Goal: Information Seeking & Learning: Check status

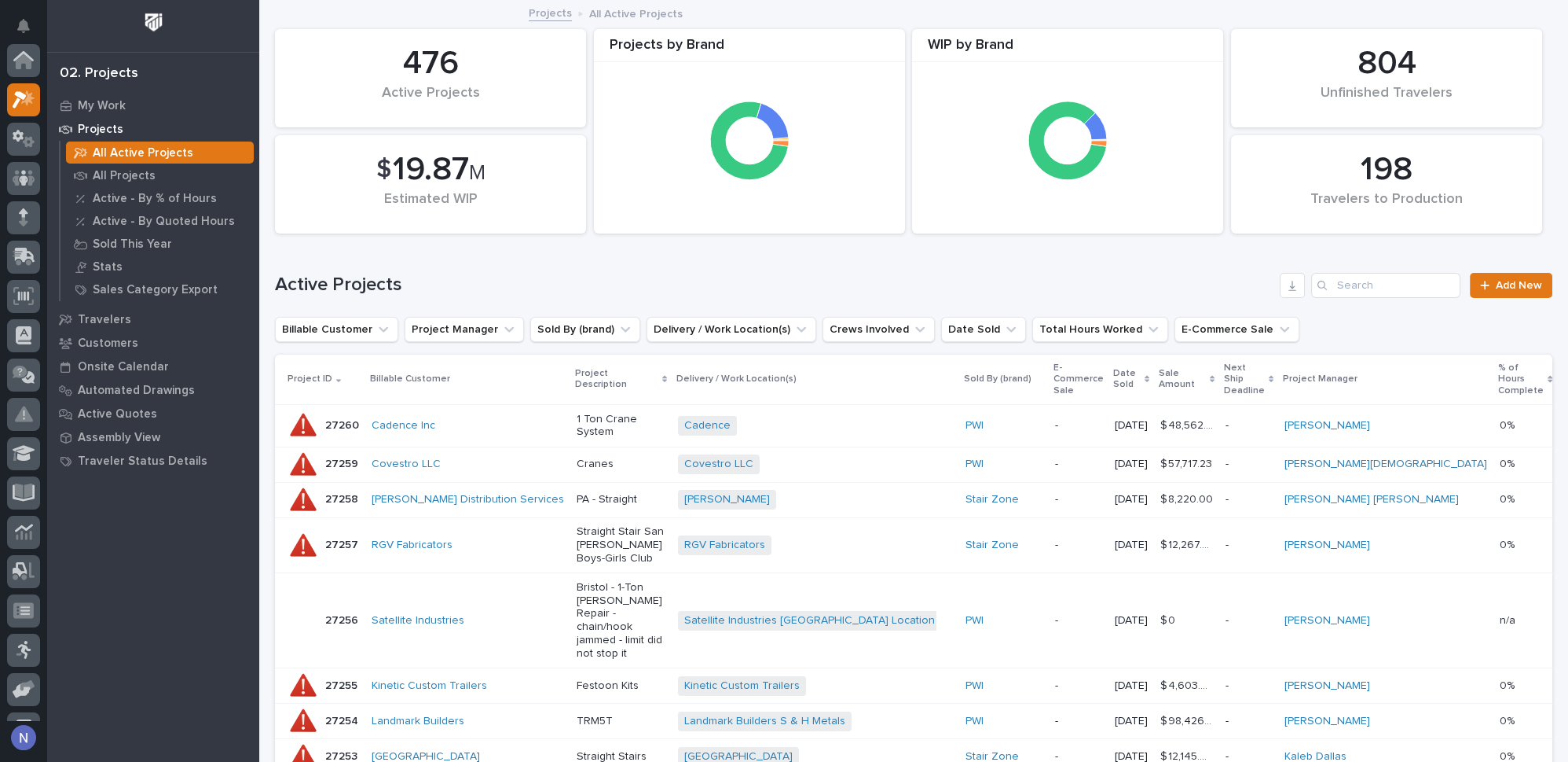
scroll to position [38, 0]
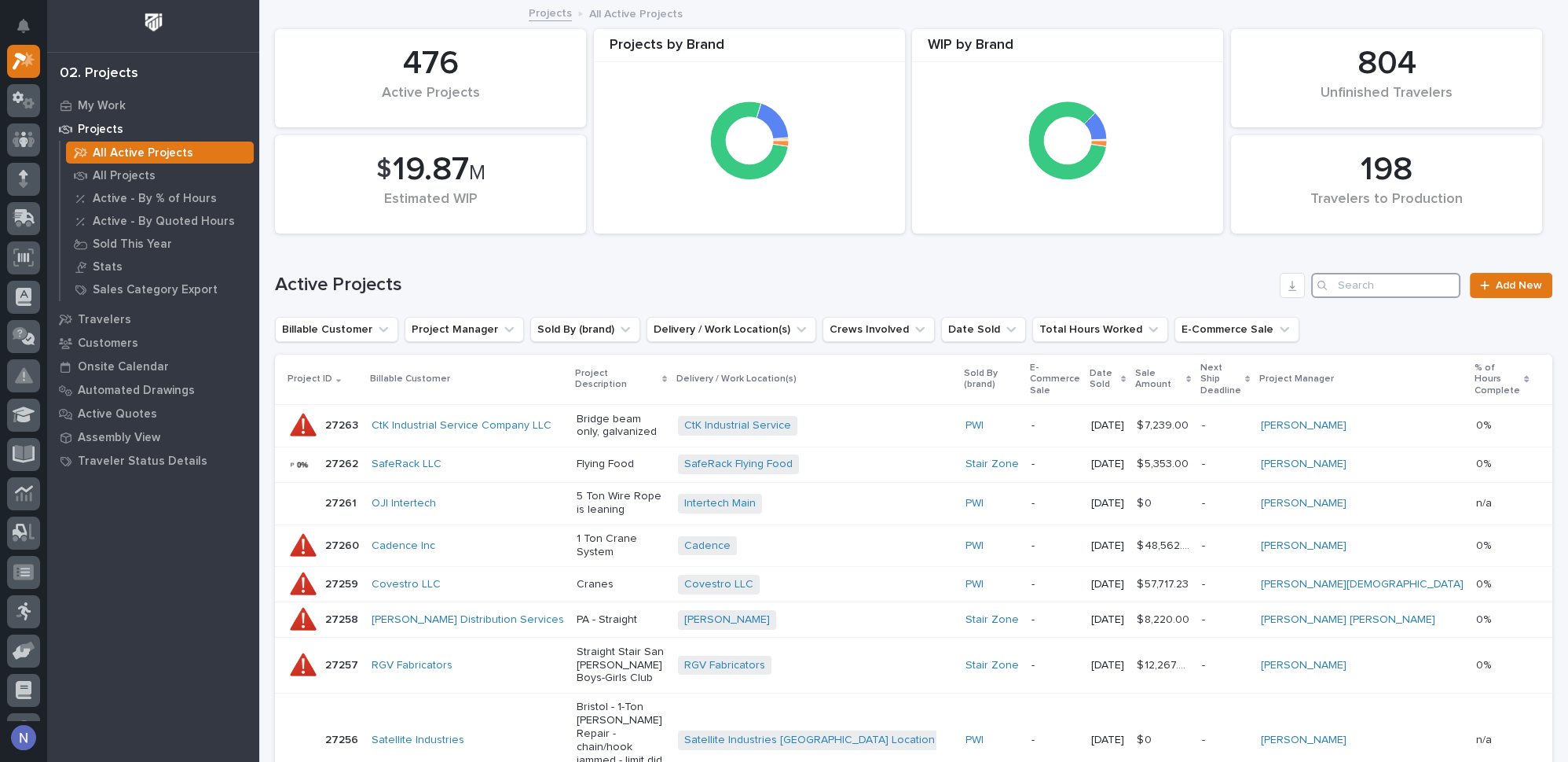
click at [1332, 285] on input "Search" at bounding box center [1386, 286] width 149 height 25
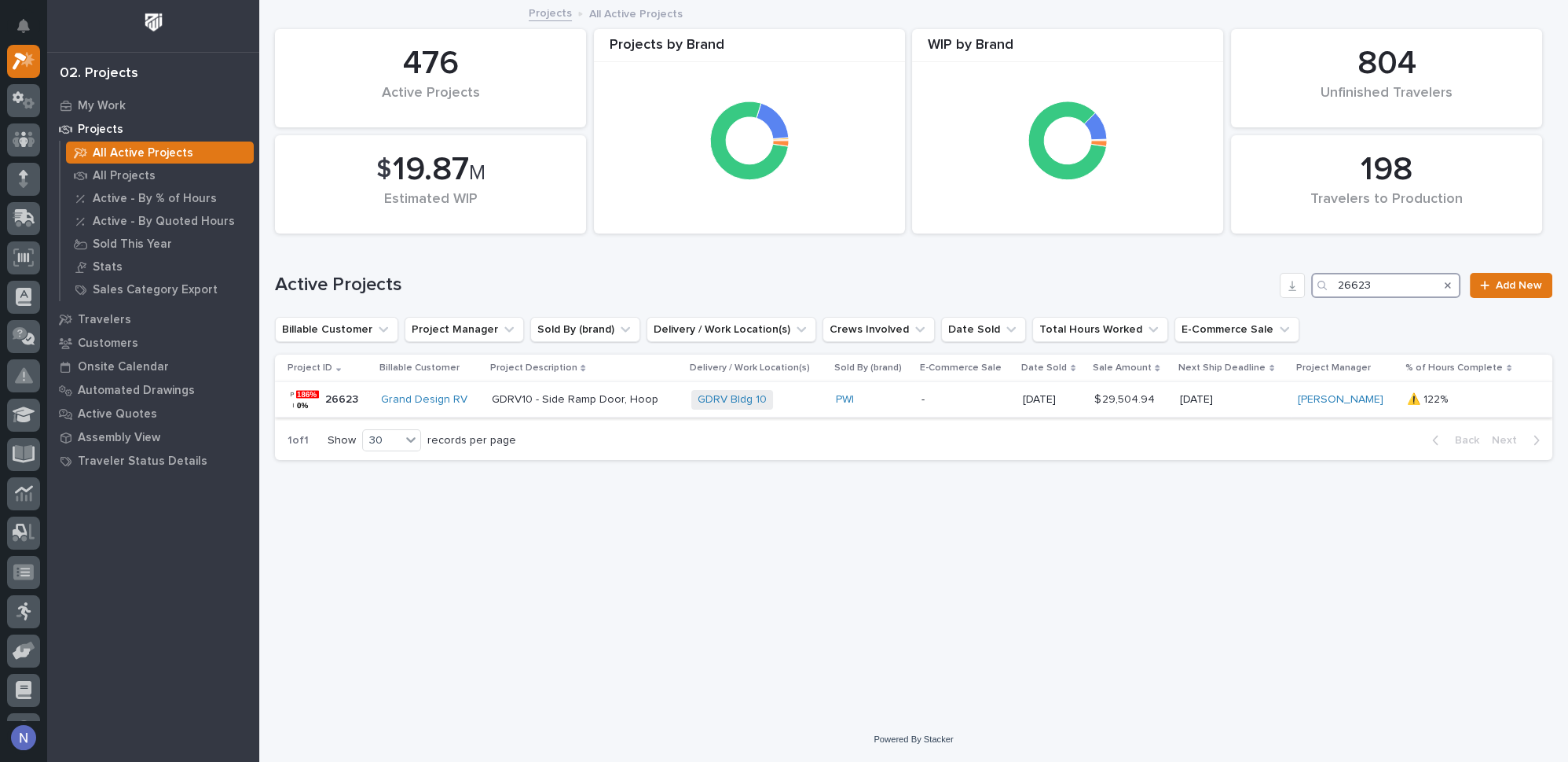
type input "26623"
click at [980, 401] on p "-" at bounding box center [965, 400] width 89 height 13
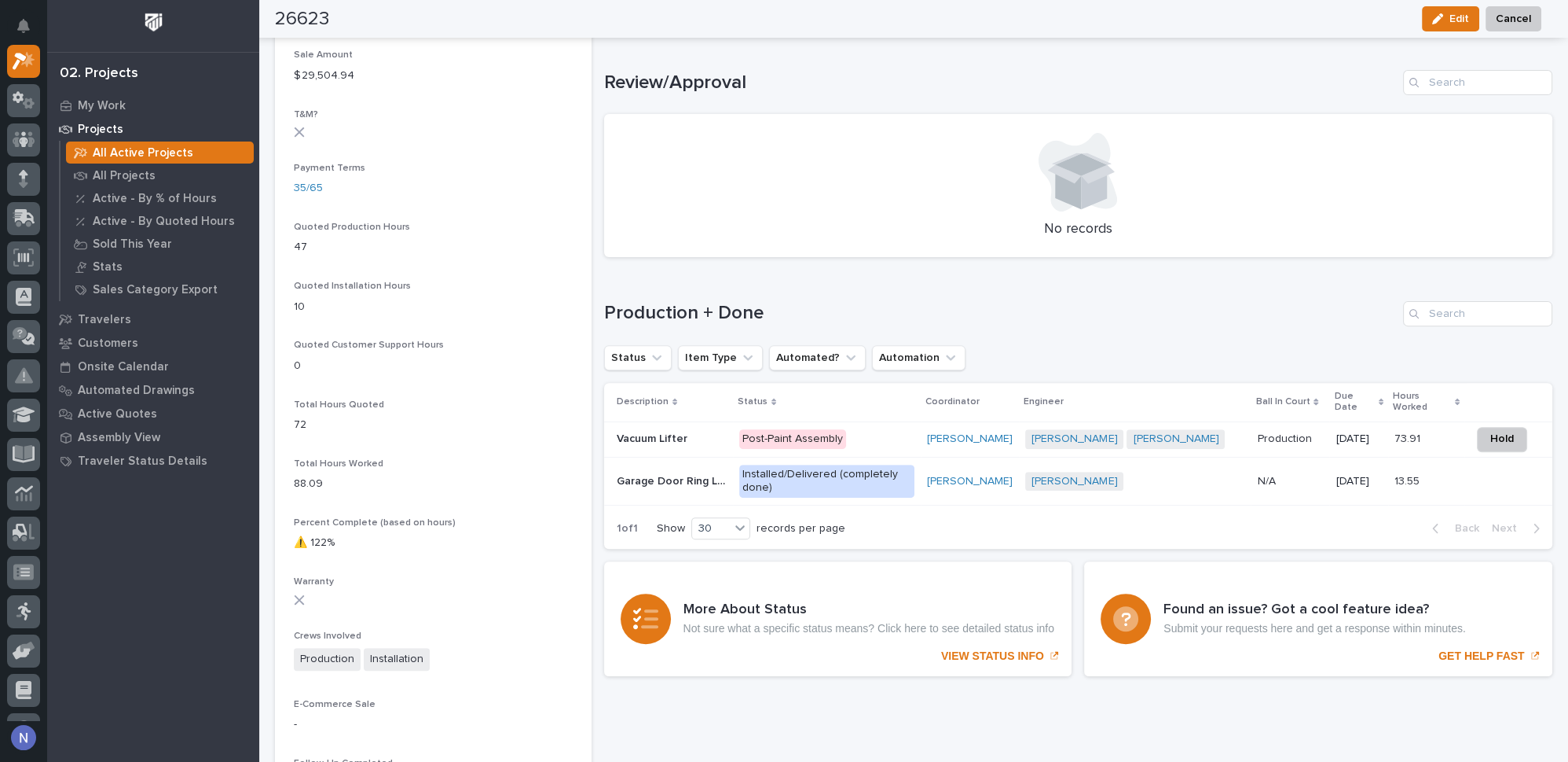
scroll to position [952, 0]
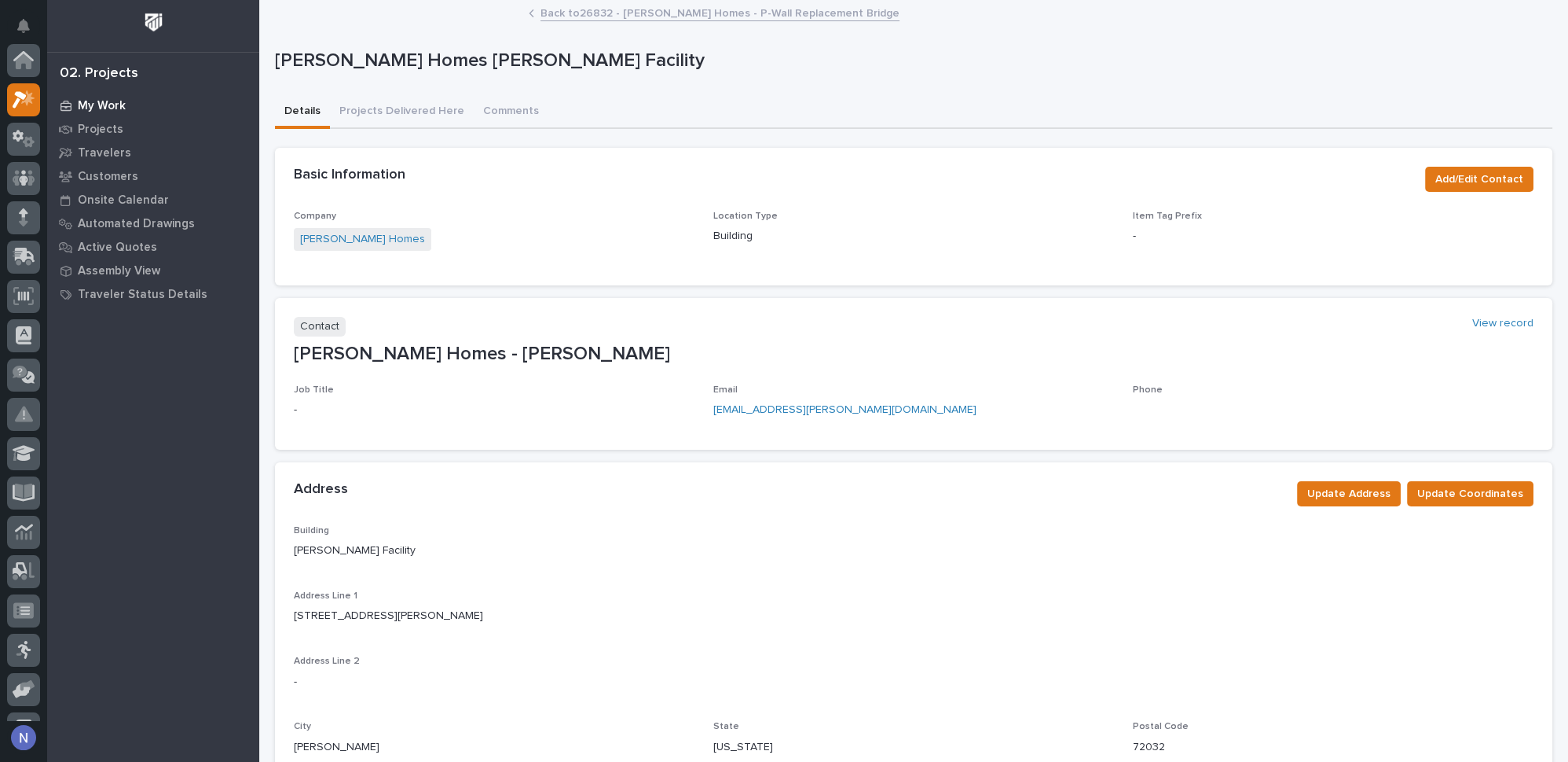
scroll to position [38, 0]
click at [47, 132] on link "Projects" at bounding box center [153, 129] width 212 height 23
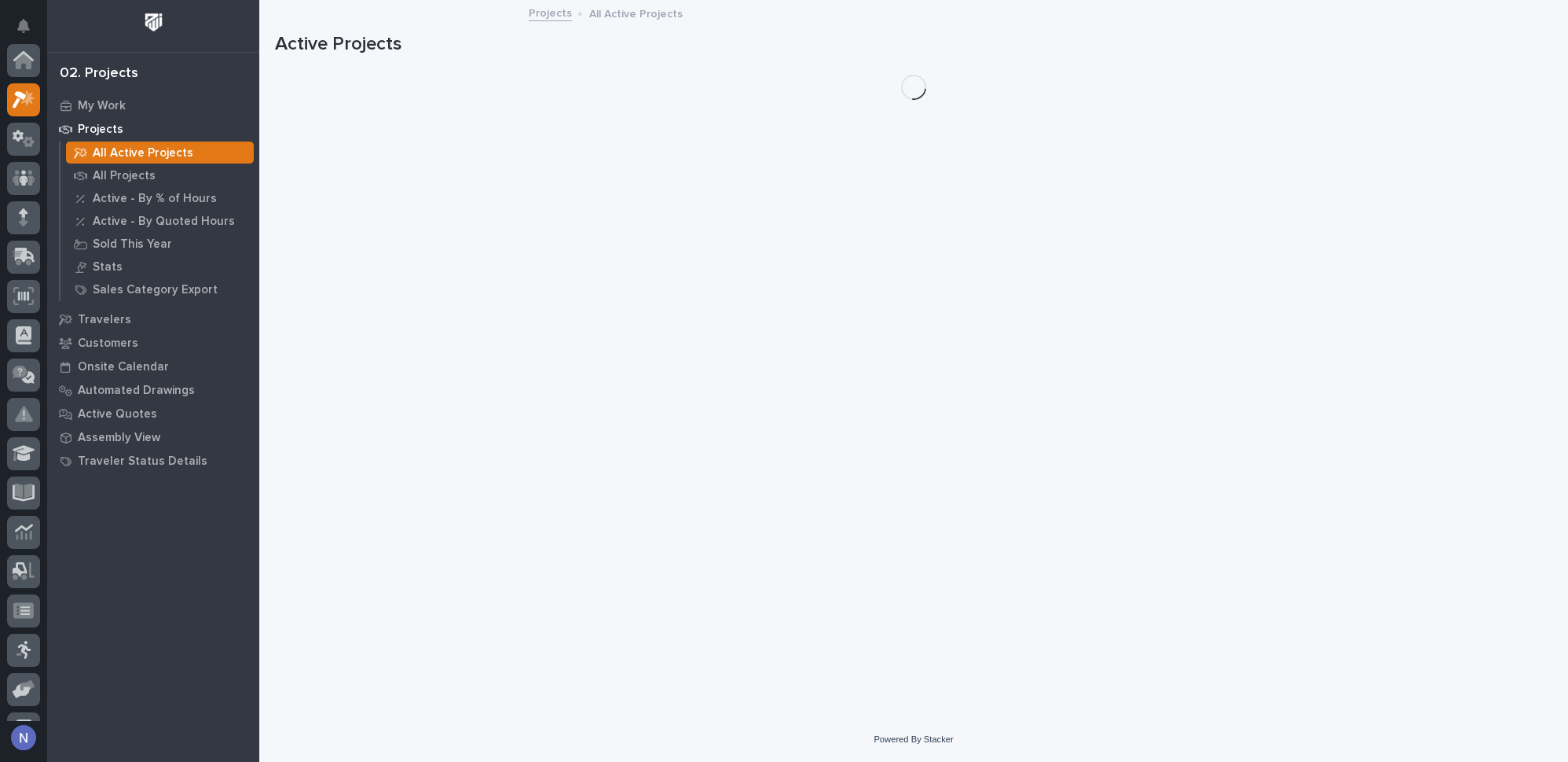
click at [30, 170] on icon at bounding box center [23, 177] width 22 height 16
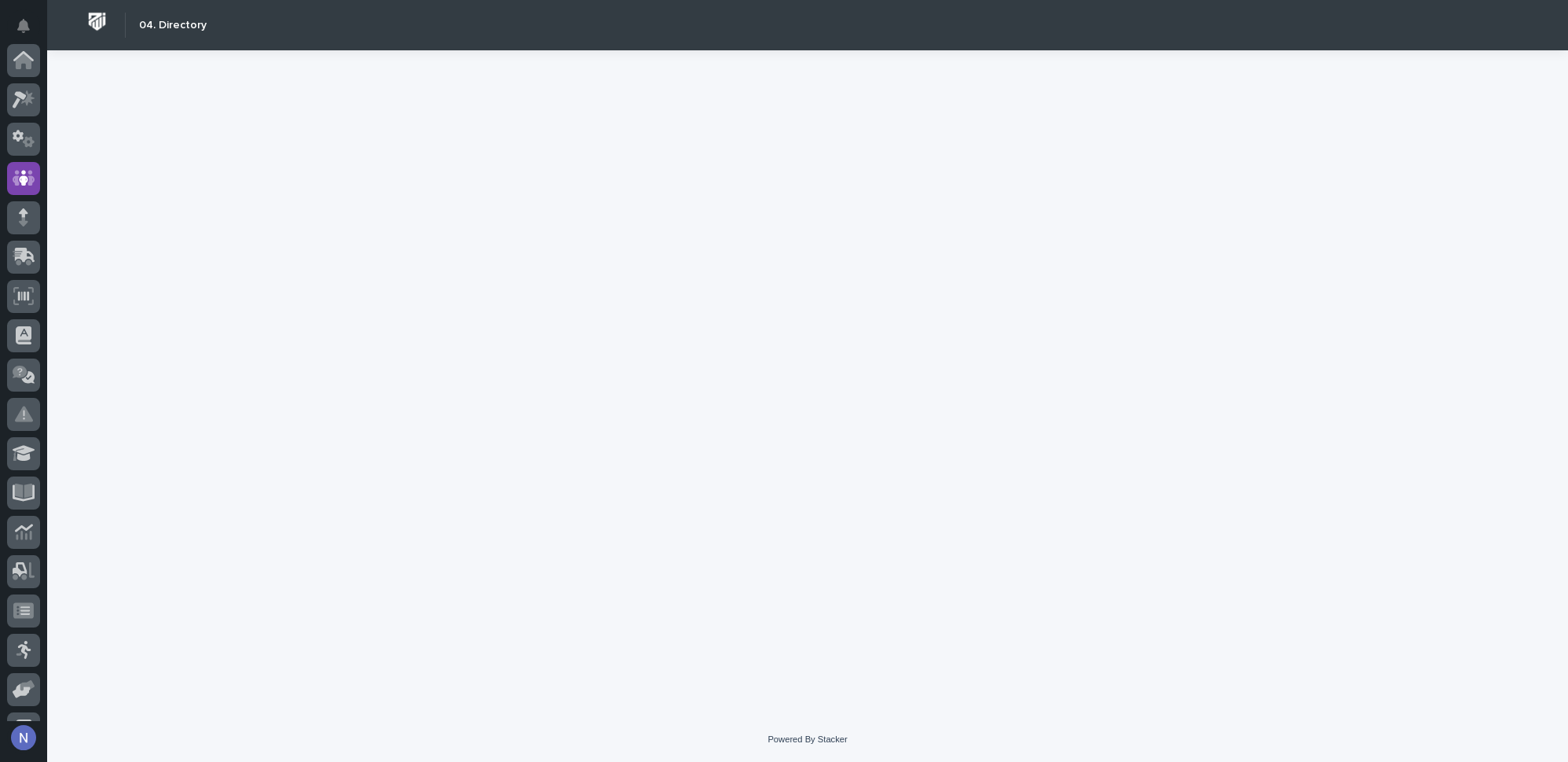
scroll to position [118, 0]
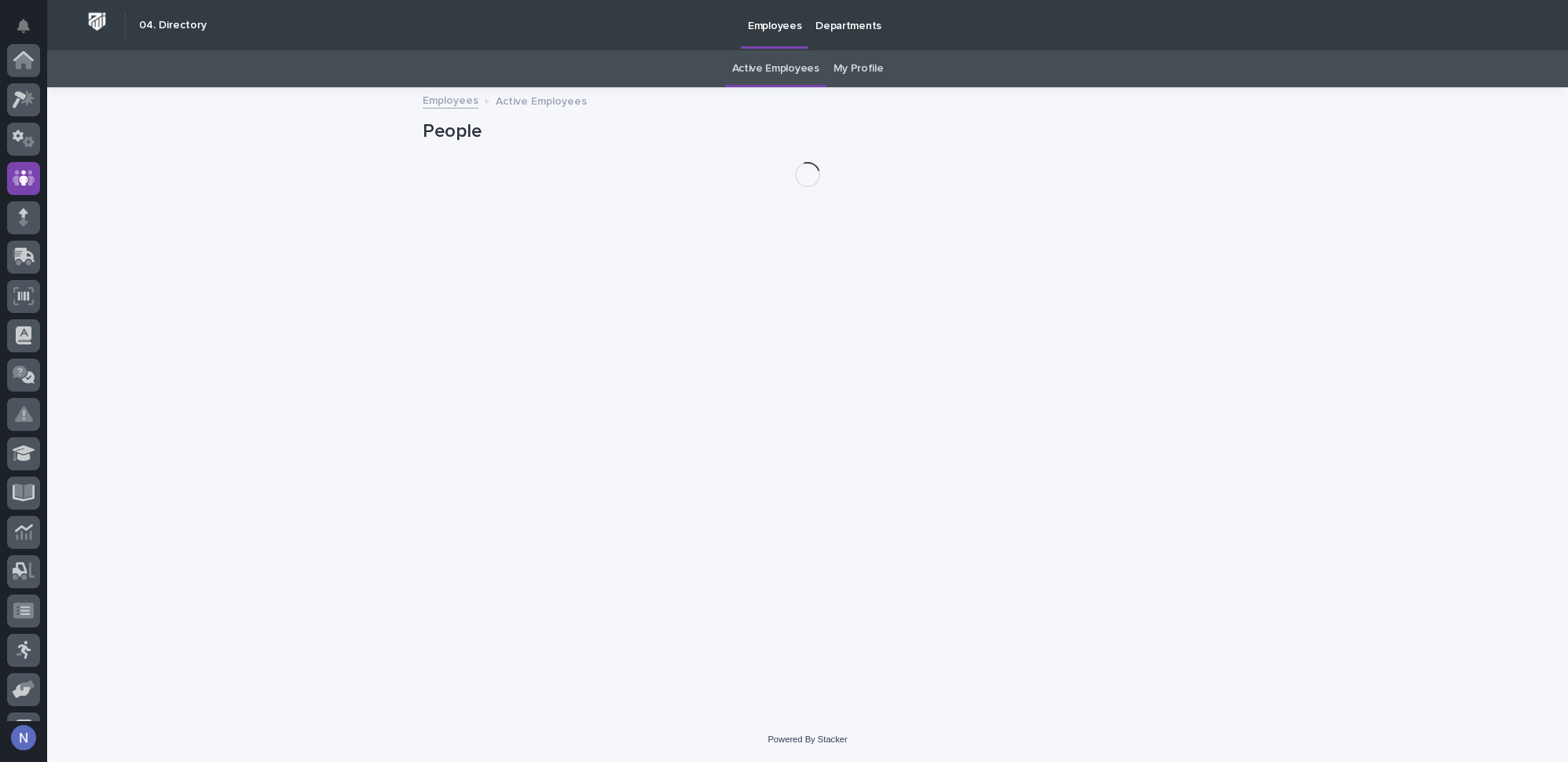
scroll to position [118, 0]
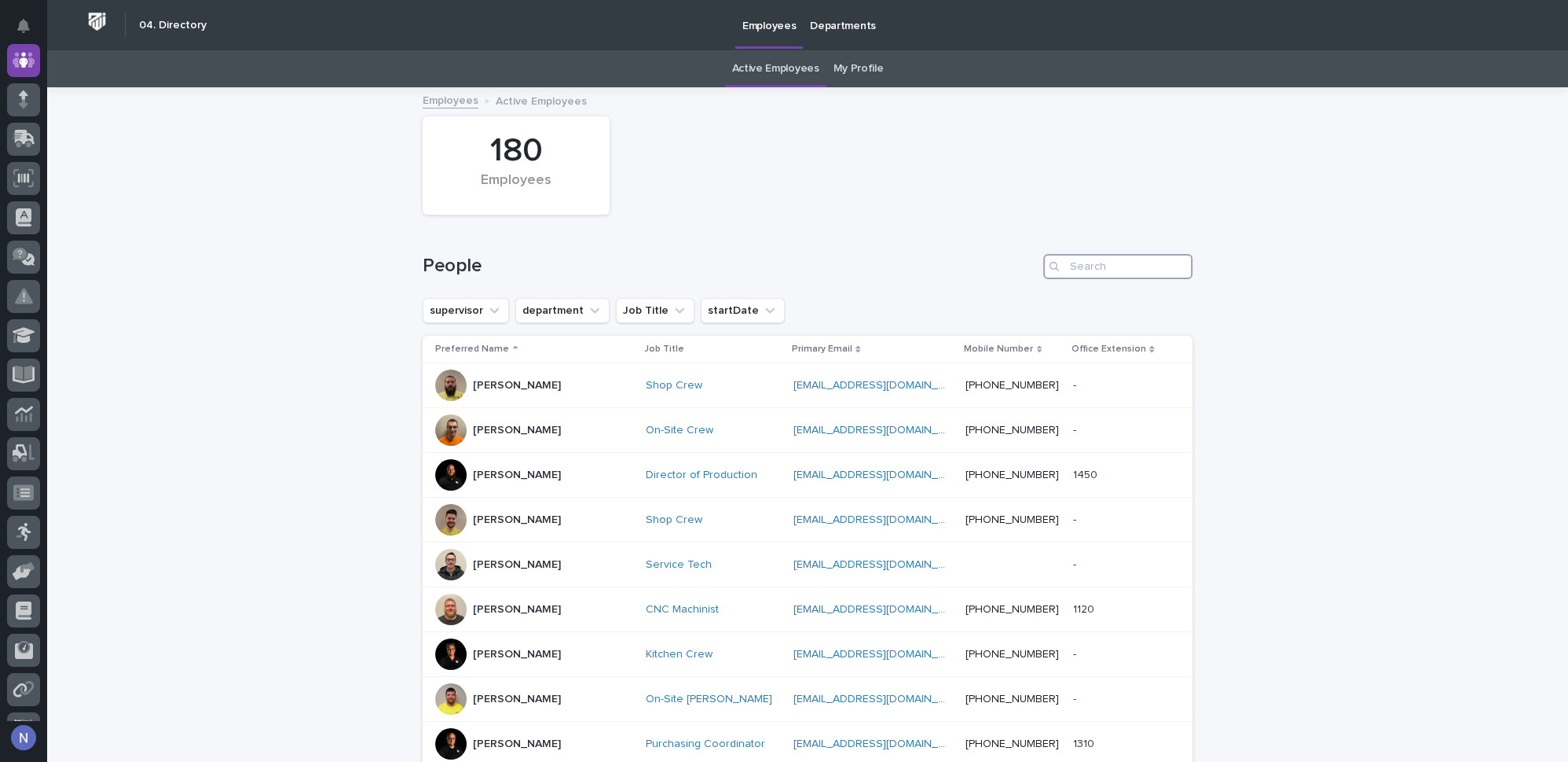
click at [1093, 270] on input "Search" at bounding box center [1118, 266] width 149 height 25
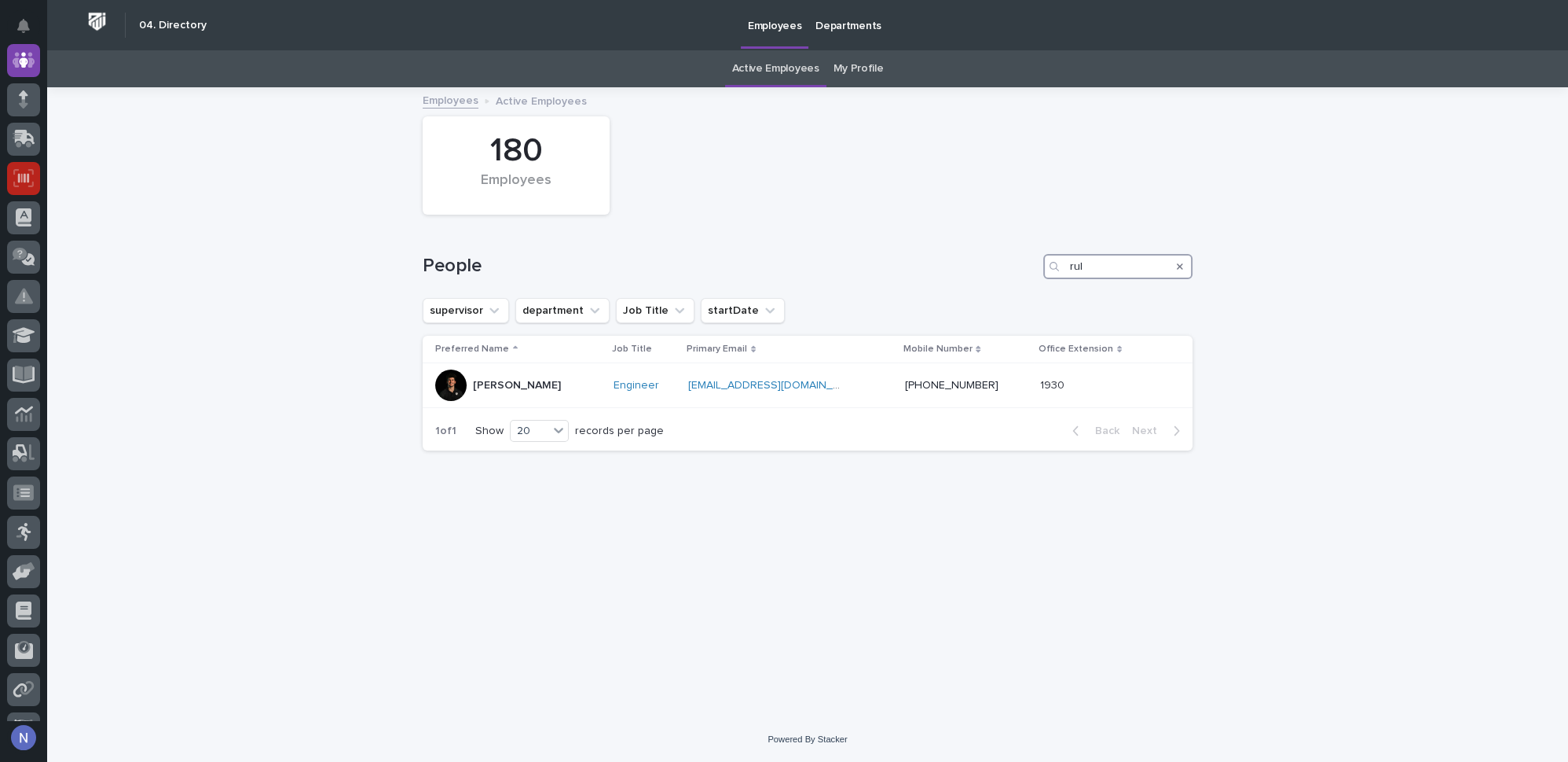
type input "rul"
click at [2, 105] on div at bounding box center [23, 382] width 47 height 677
click at [33, 108] on div at bounding box center [23, 100] width 33 height 33
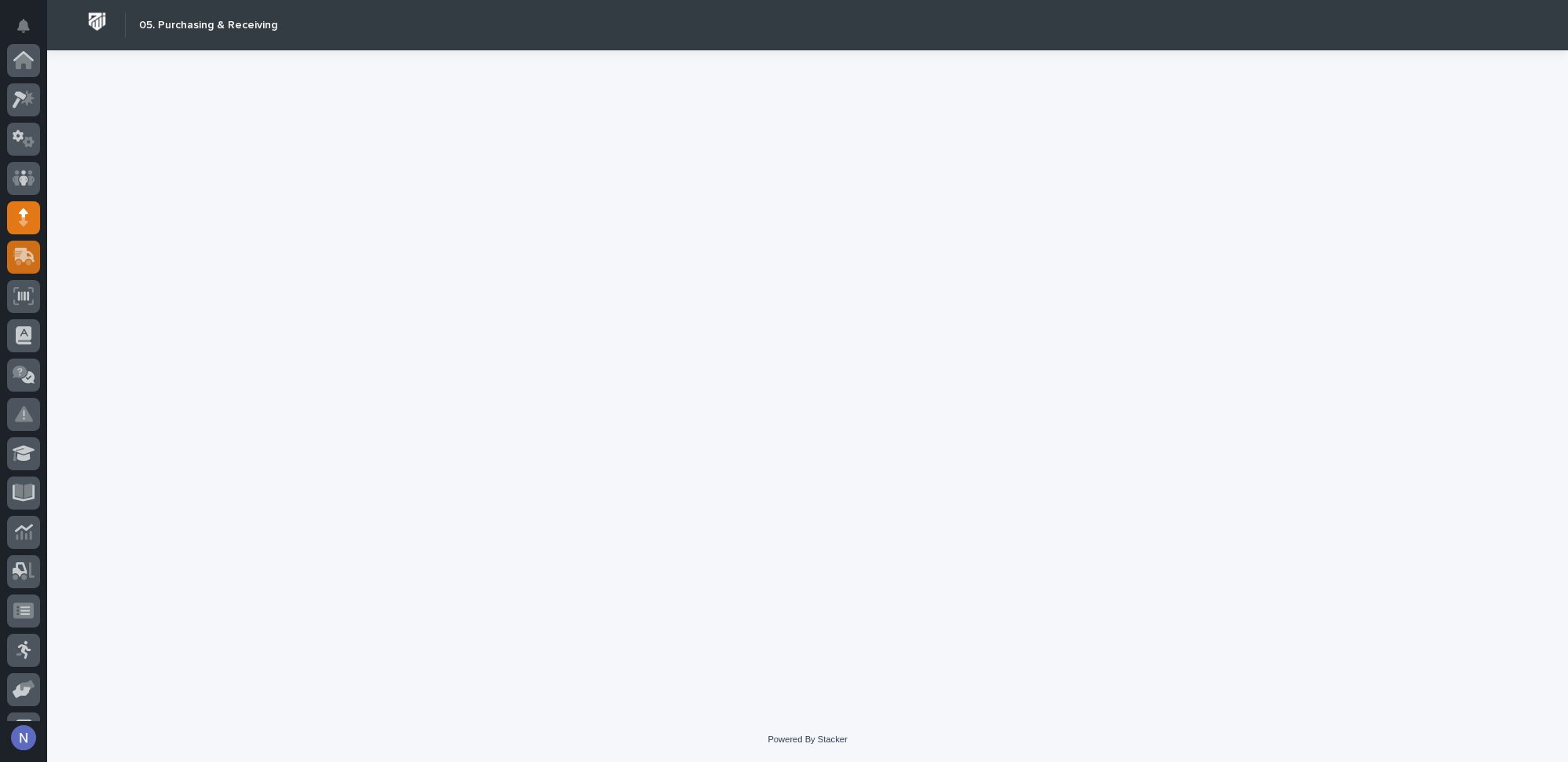
scroll to position [157, 0]
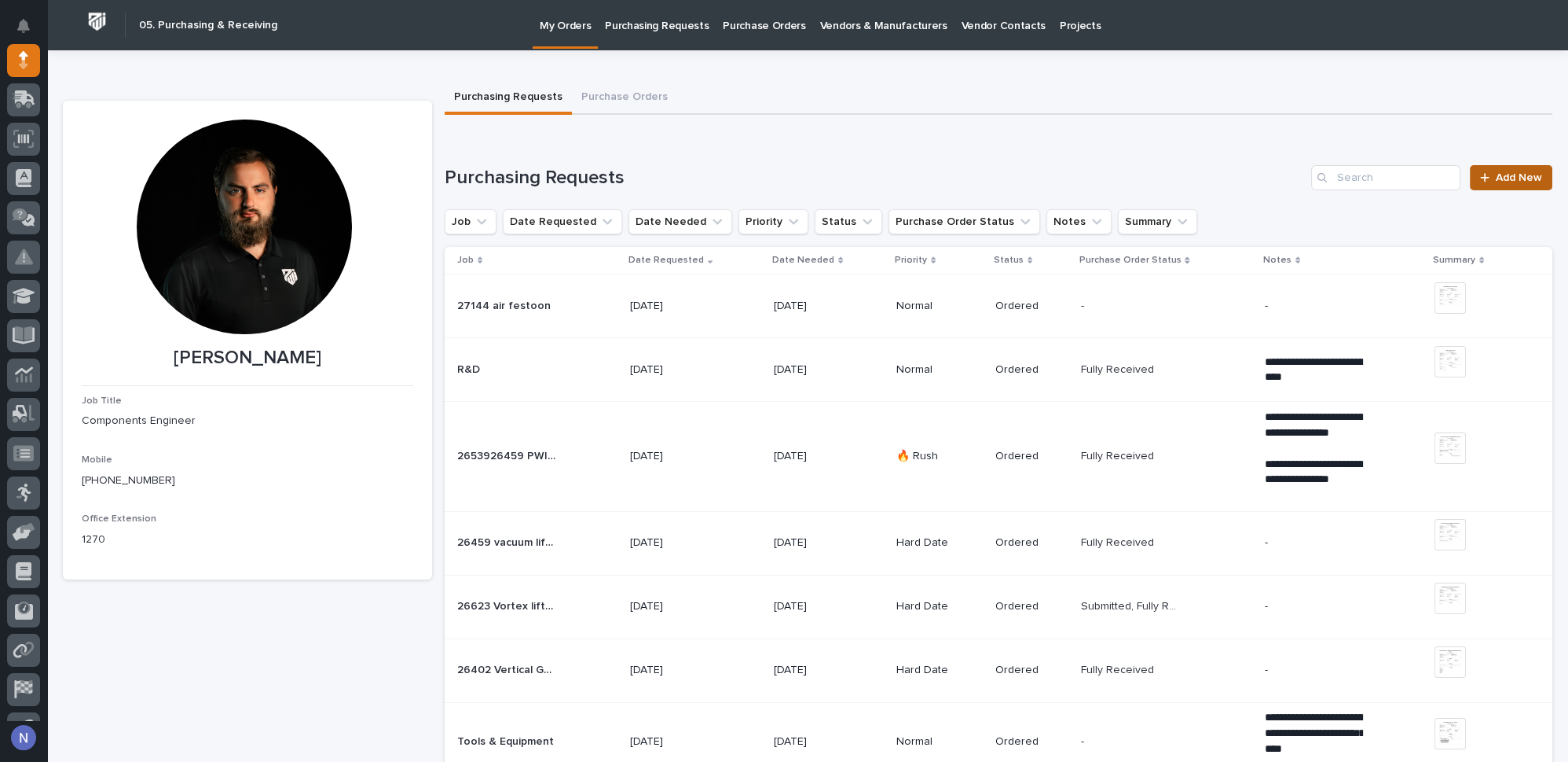
click at [1480, 180] on icon at bounding box center [1484, 177] width 8 height 8
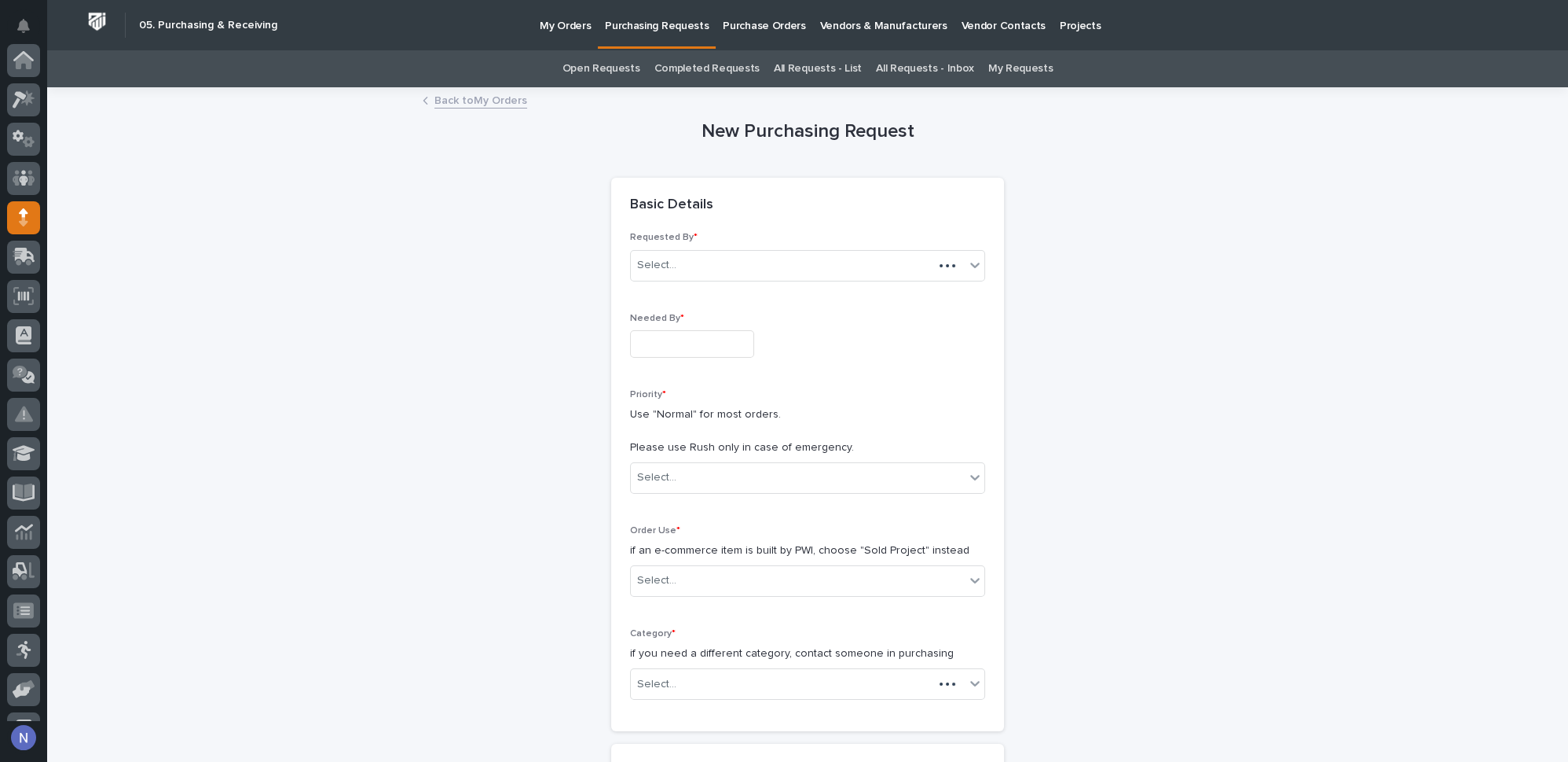
scroll to position [157, 0]
click at [675, 347] on input "text" at bounding box center [692, 343] width 124 height 27
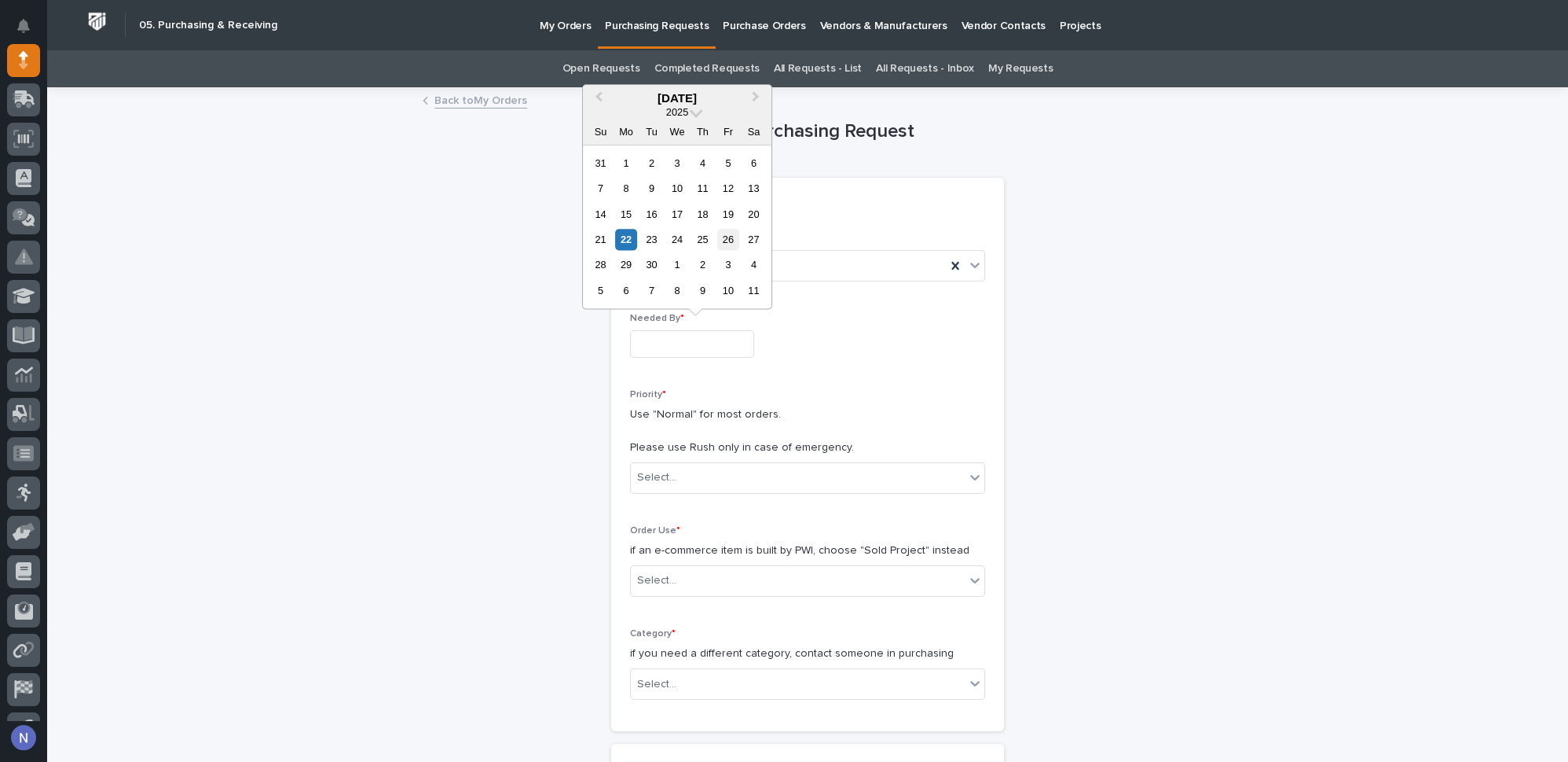
click at [717, 242] on div "26" at bounding box center [727, 239] width 21 height 21
type input "**********"
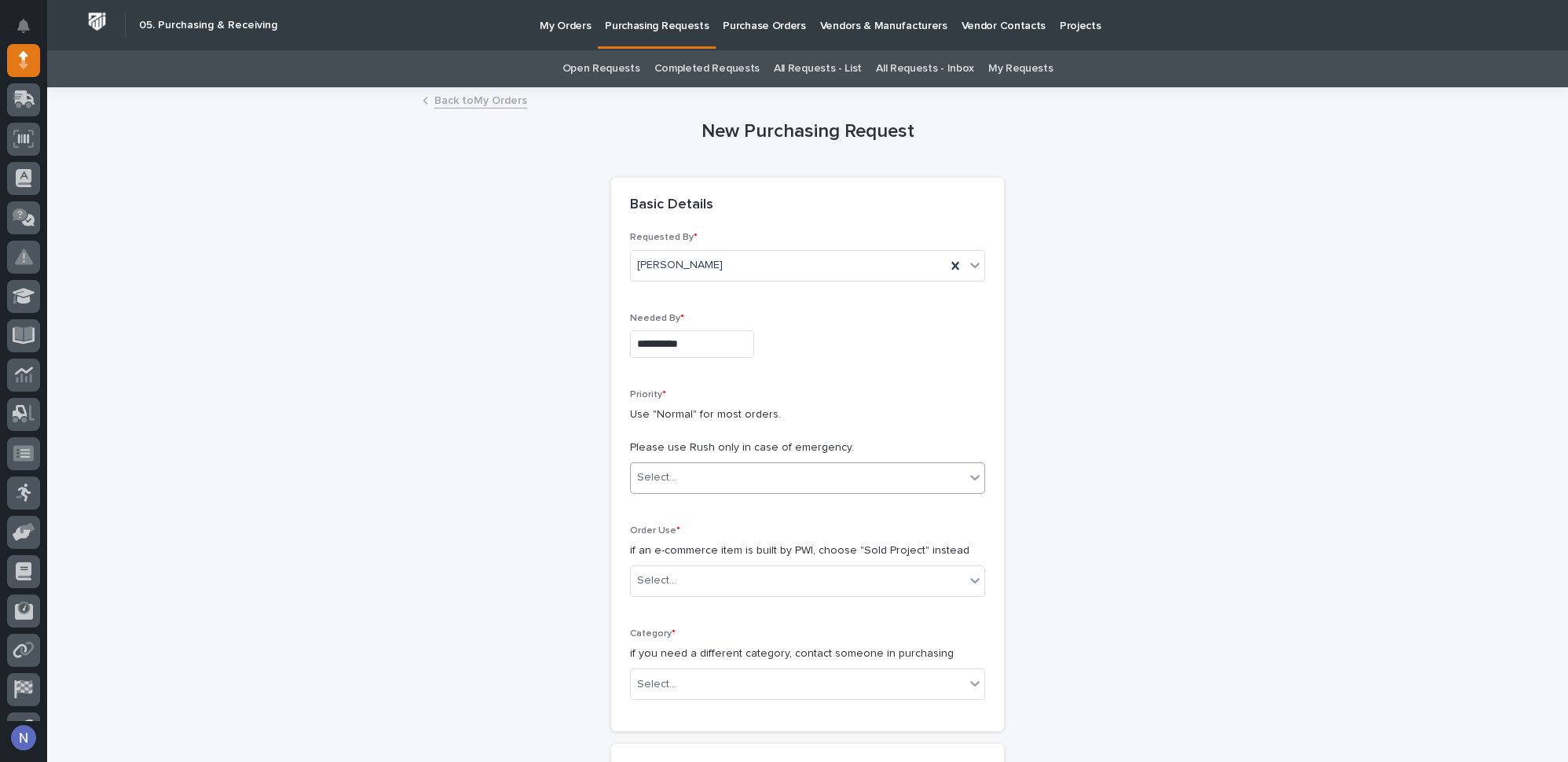
click at [680, 466] on div "Select..." at bounding box center [797, 477] width 334 height 26
click at [673, 530] on div "Hard Date" at bounding box center [801, 532] width 354 height 27
click at [675, 568] on div "Select..." at bounding box center [797, 580] width 334 height 26
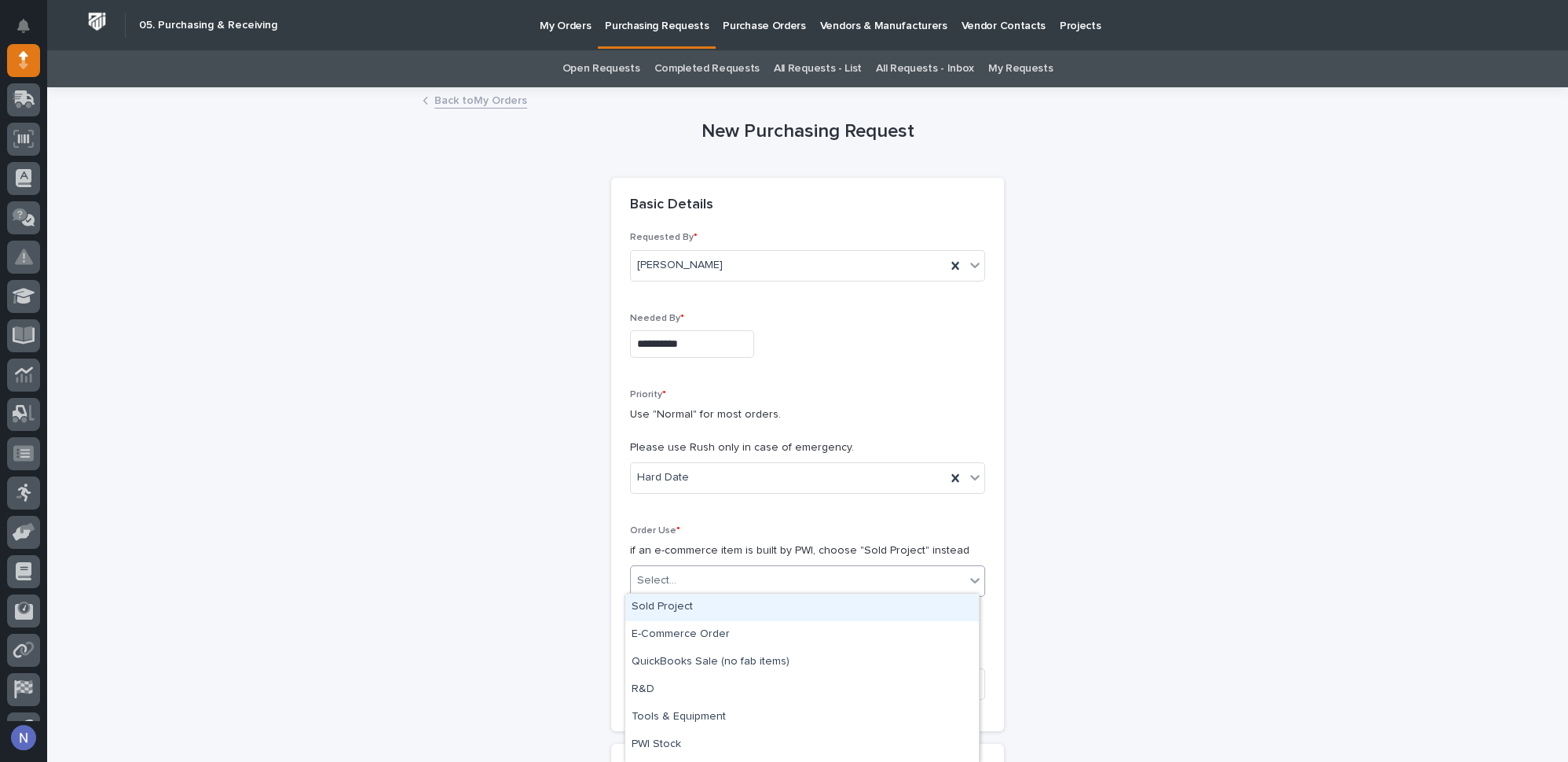
click at [682, 610] on div "Sold Project" at bounding box center [801, 607] width 354 height 27
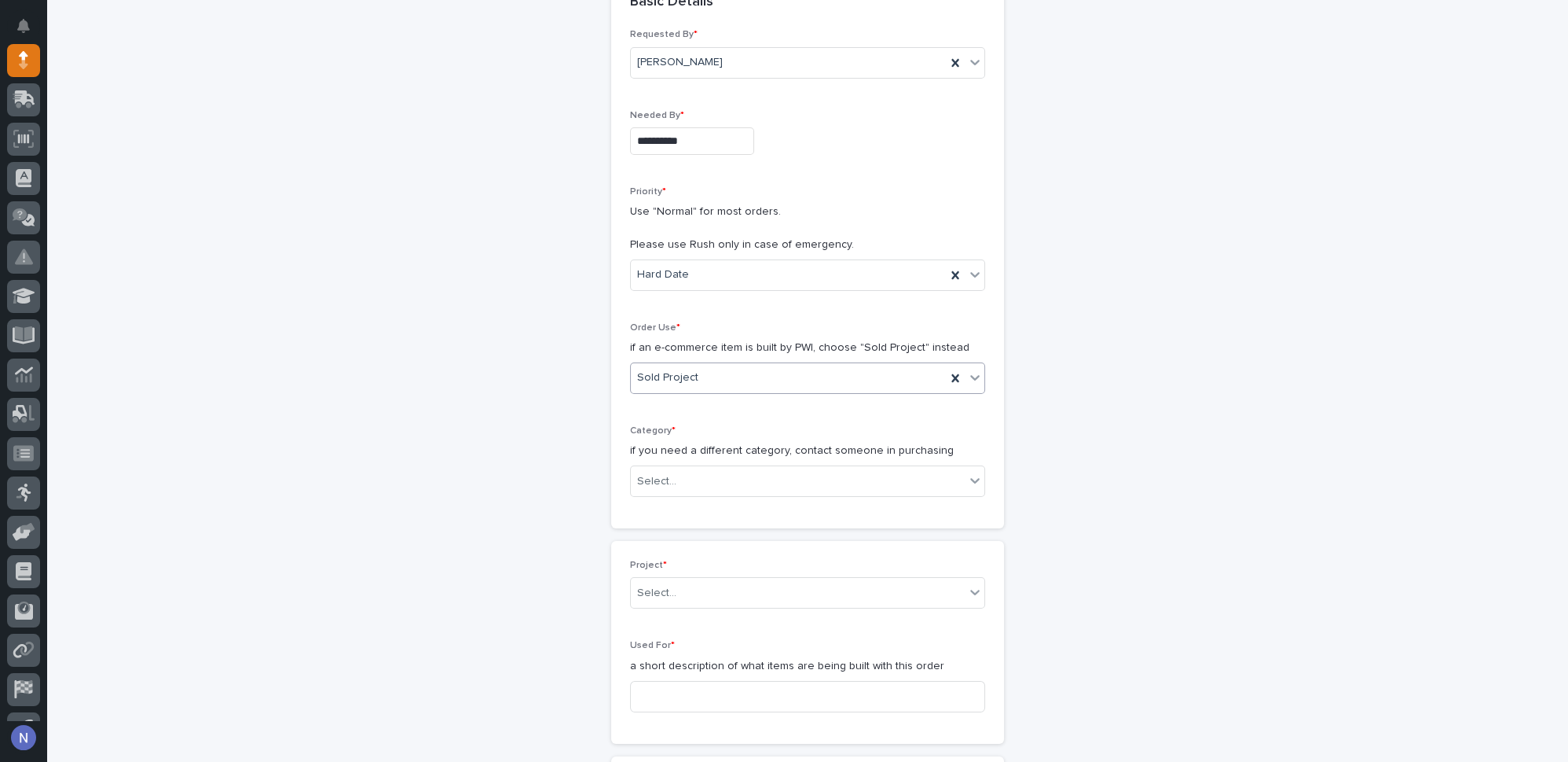
scroll to position [214, 0]
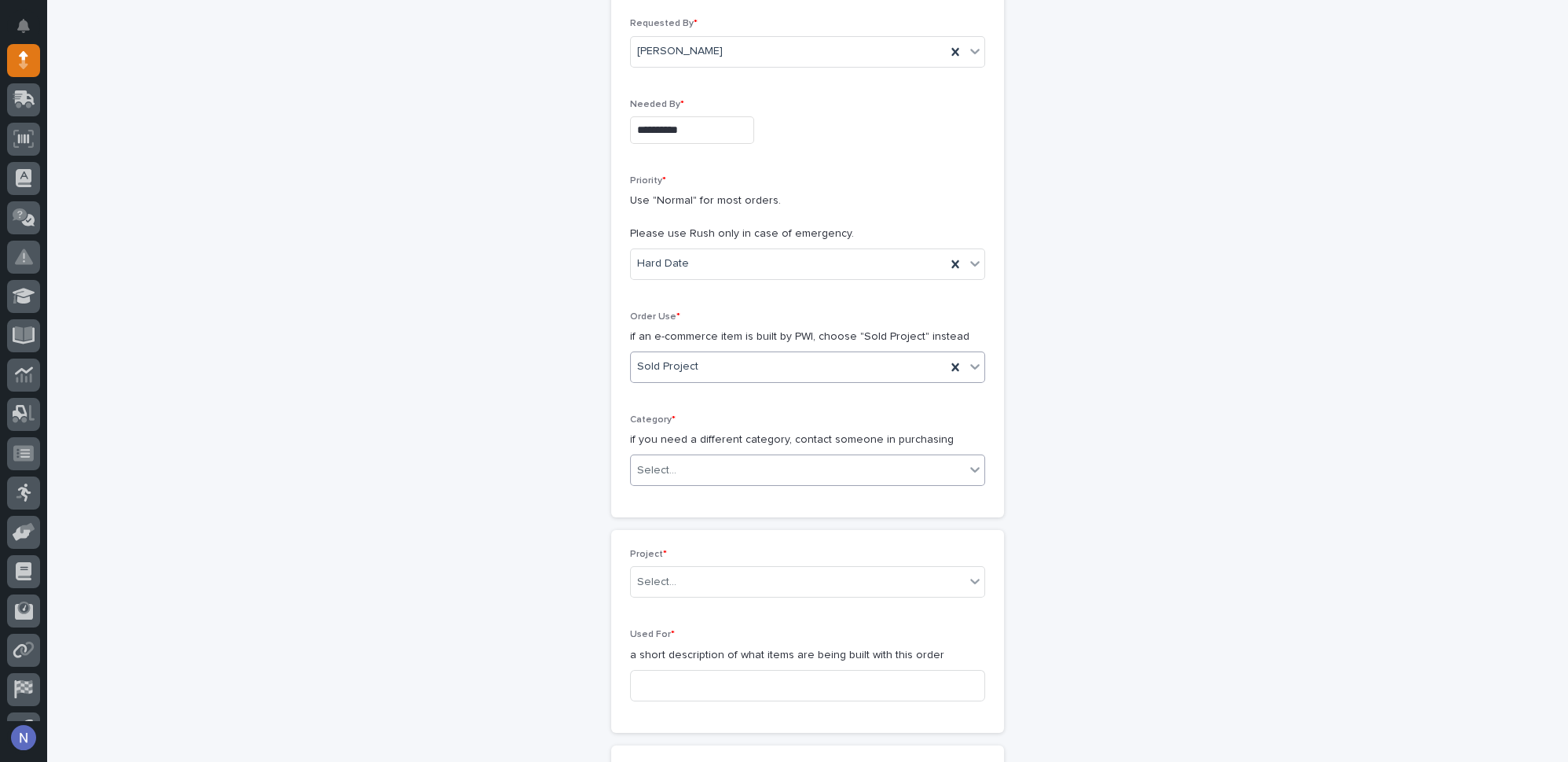
click at [667, 471] on div "Select..." at bounding box center [657, 471] width 39 height 17
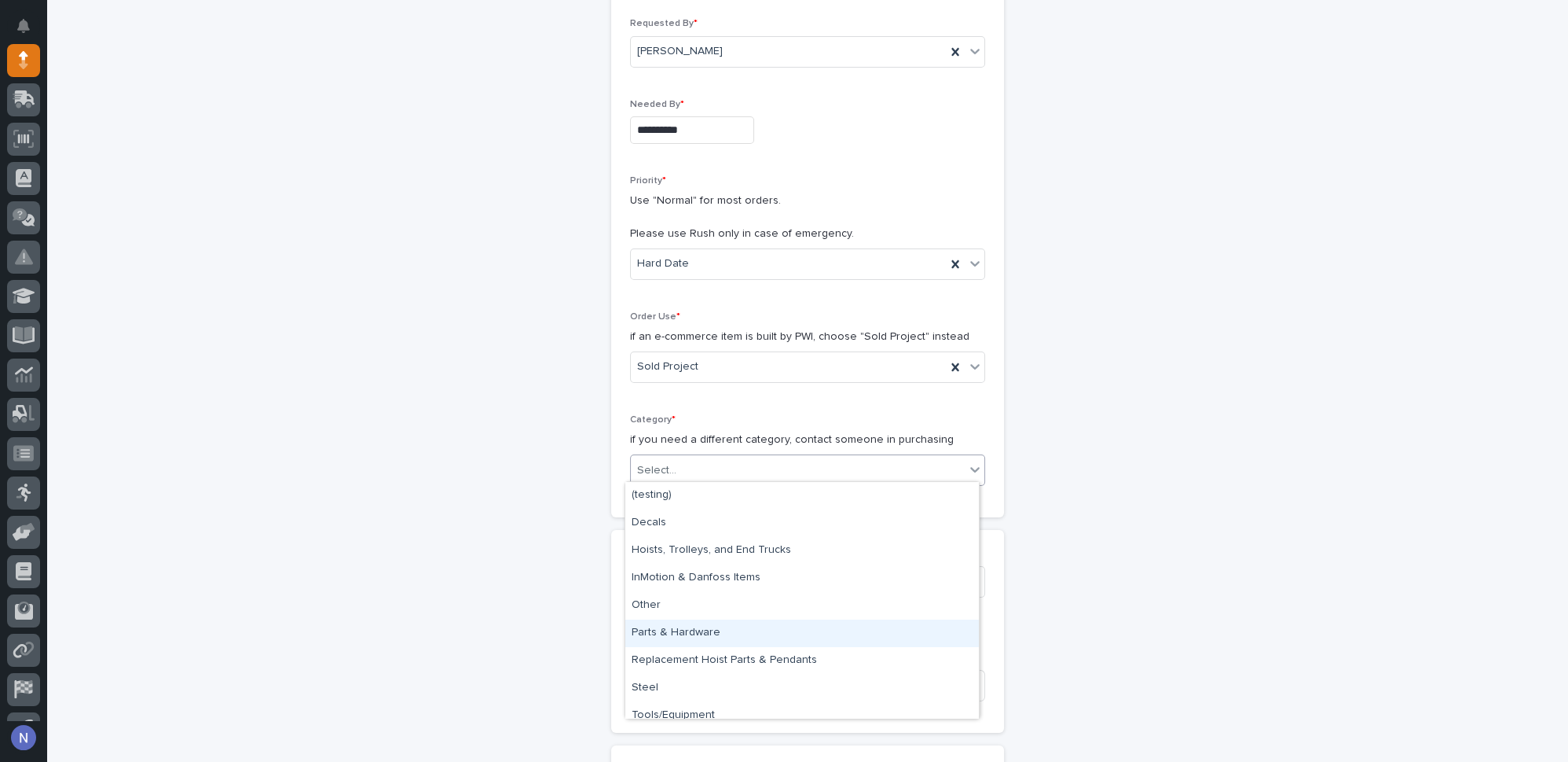
click at [695, 635] on div "Parts & Hardware" at bounding box center [801, 633] width 354 height 27
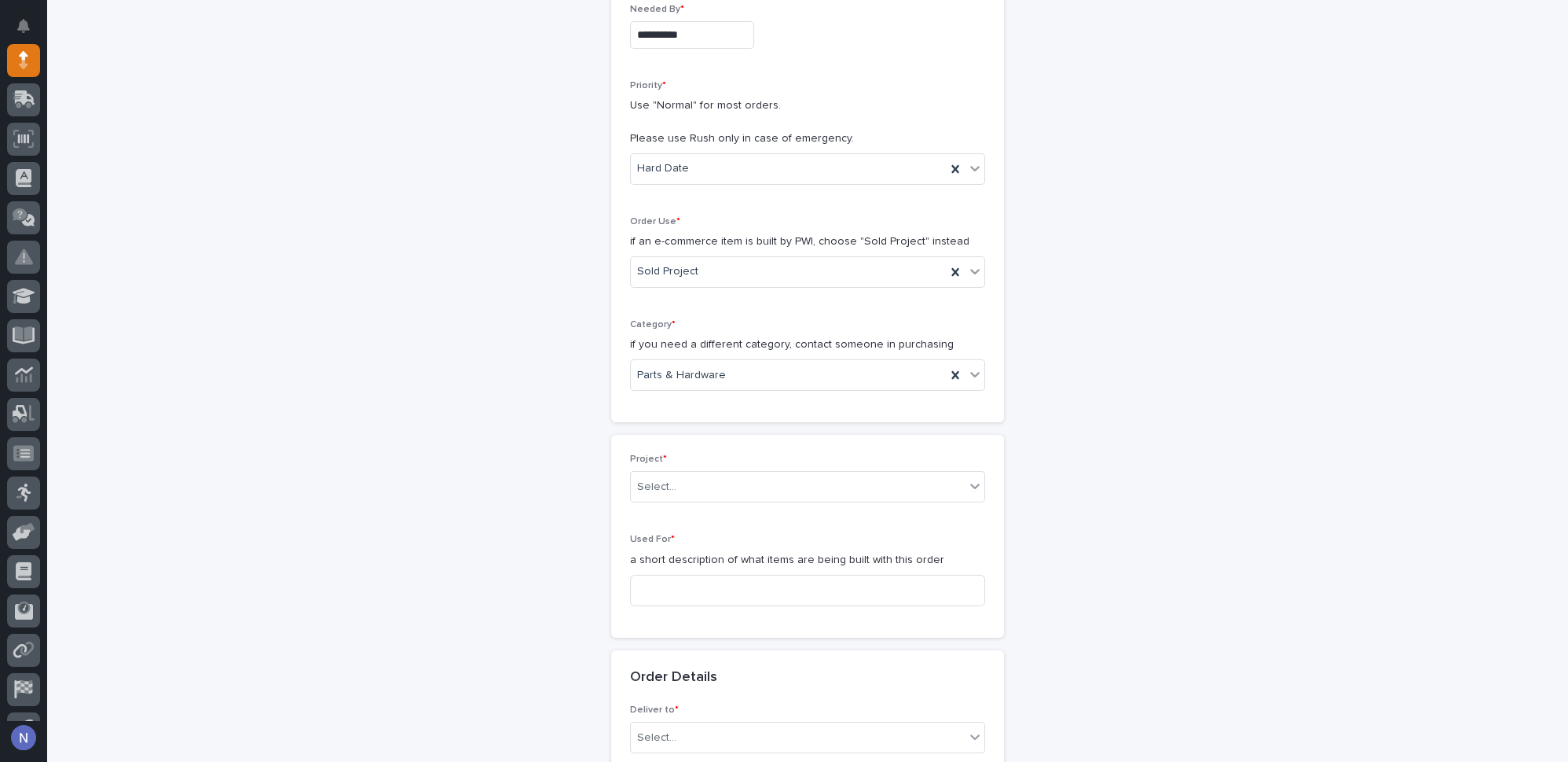
scroll to position [333, 0]
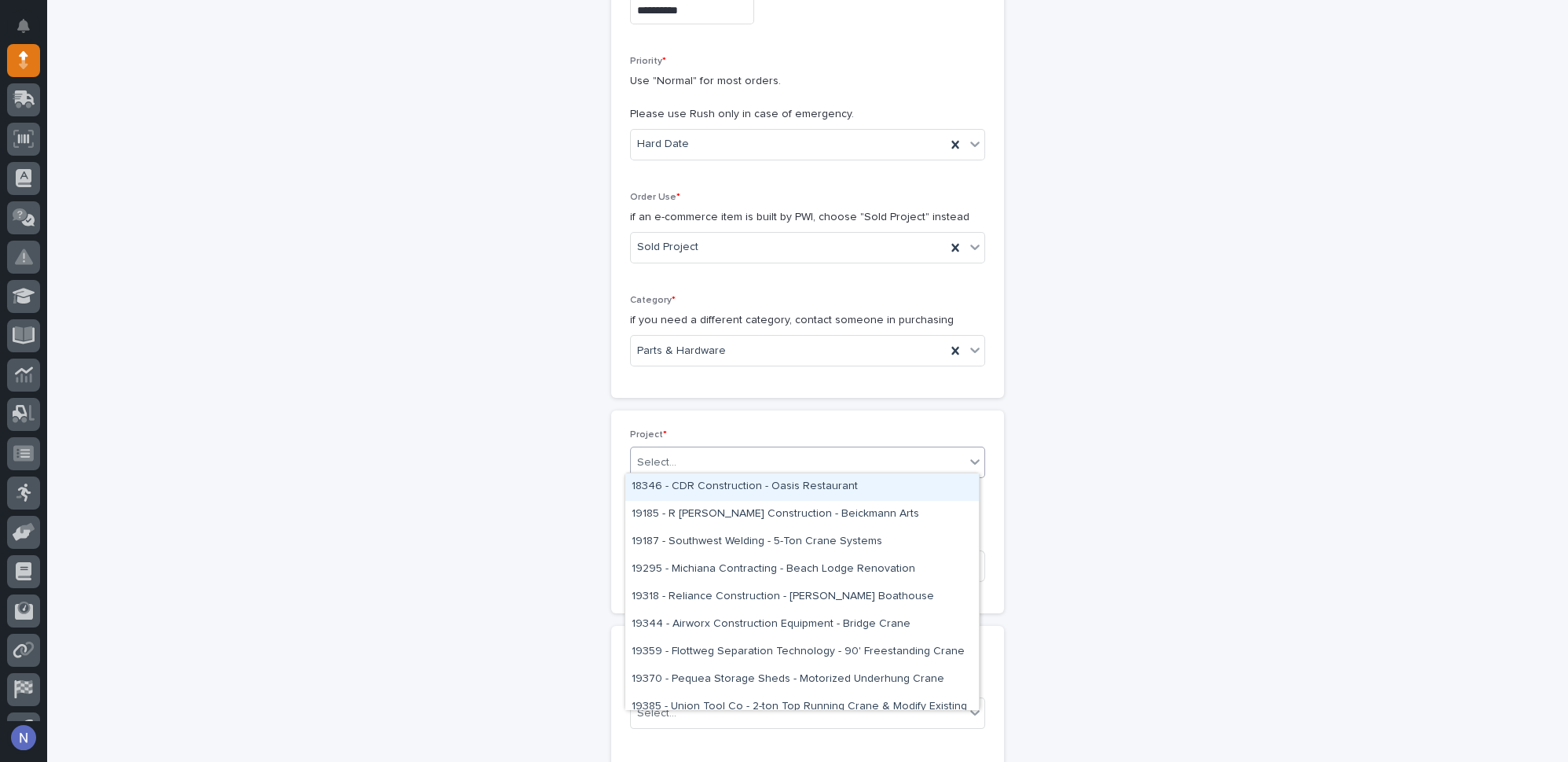
click at [683, 462] on div "Select..." at bounding box center [797, 462] width 334 height 26
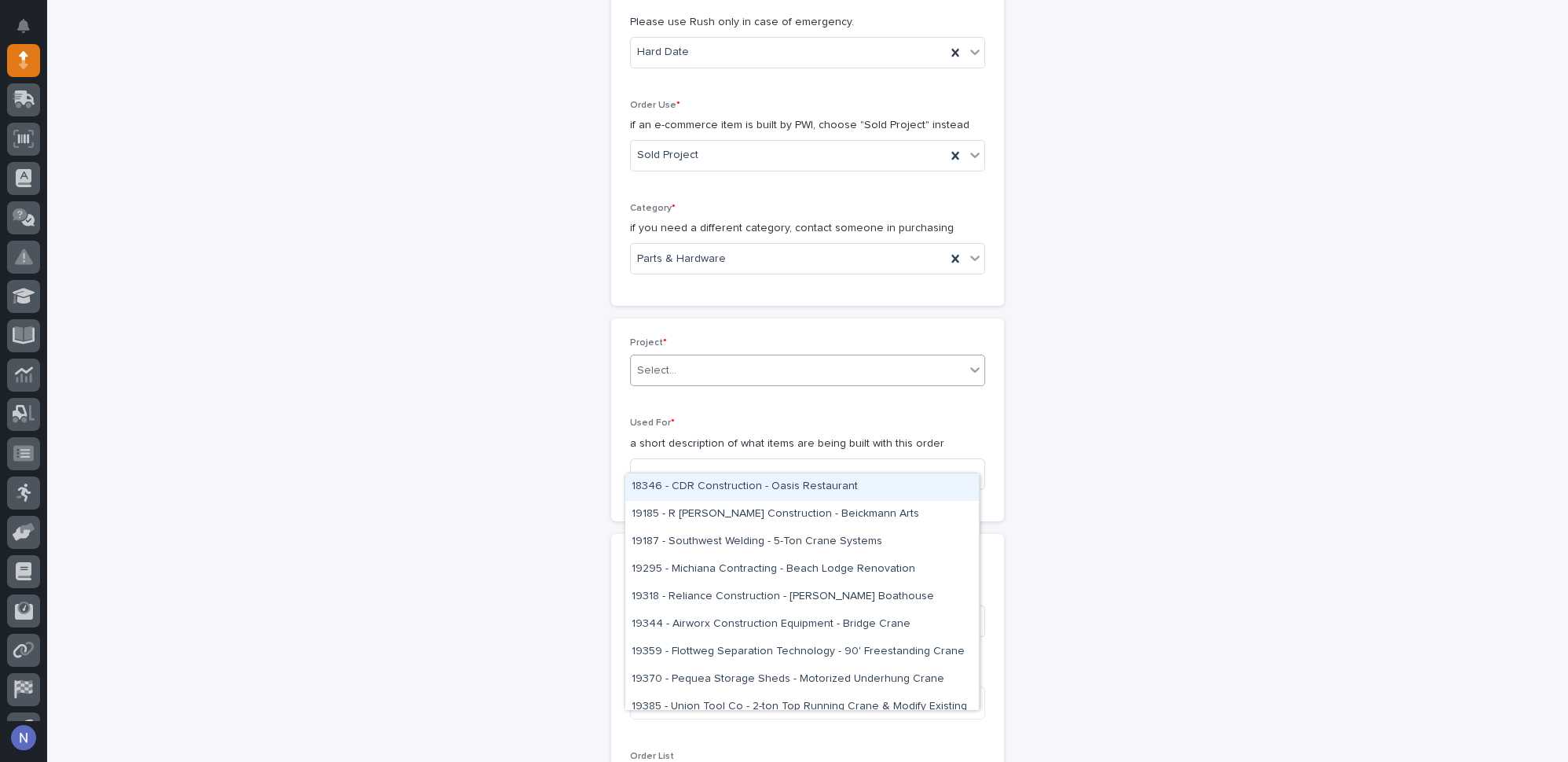
scroll to position [428, 0]
click at [496, 393] on div "**********" at bounding box center [808, 569] width 1490 height 1818
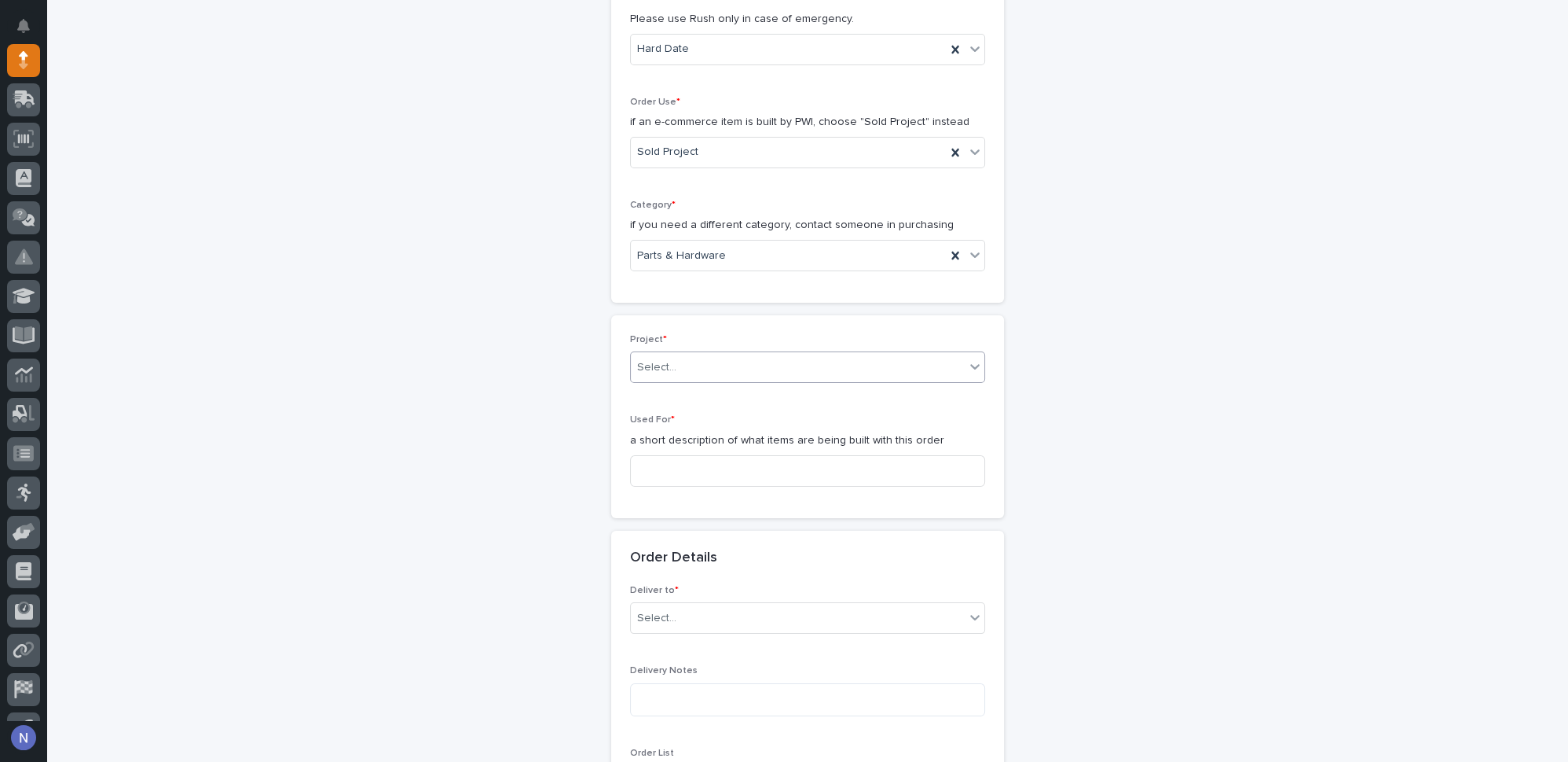
click at [678, 361] on input "text" at bounding box center [679, 367] width 2 height 13
type input "*****"
click at [714, 391] on div "26459 - Grand Design RV - GDRV10 - New Roofing Project" at bounding box center [801, 391] width 354 height 27
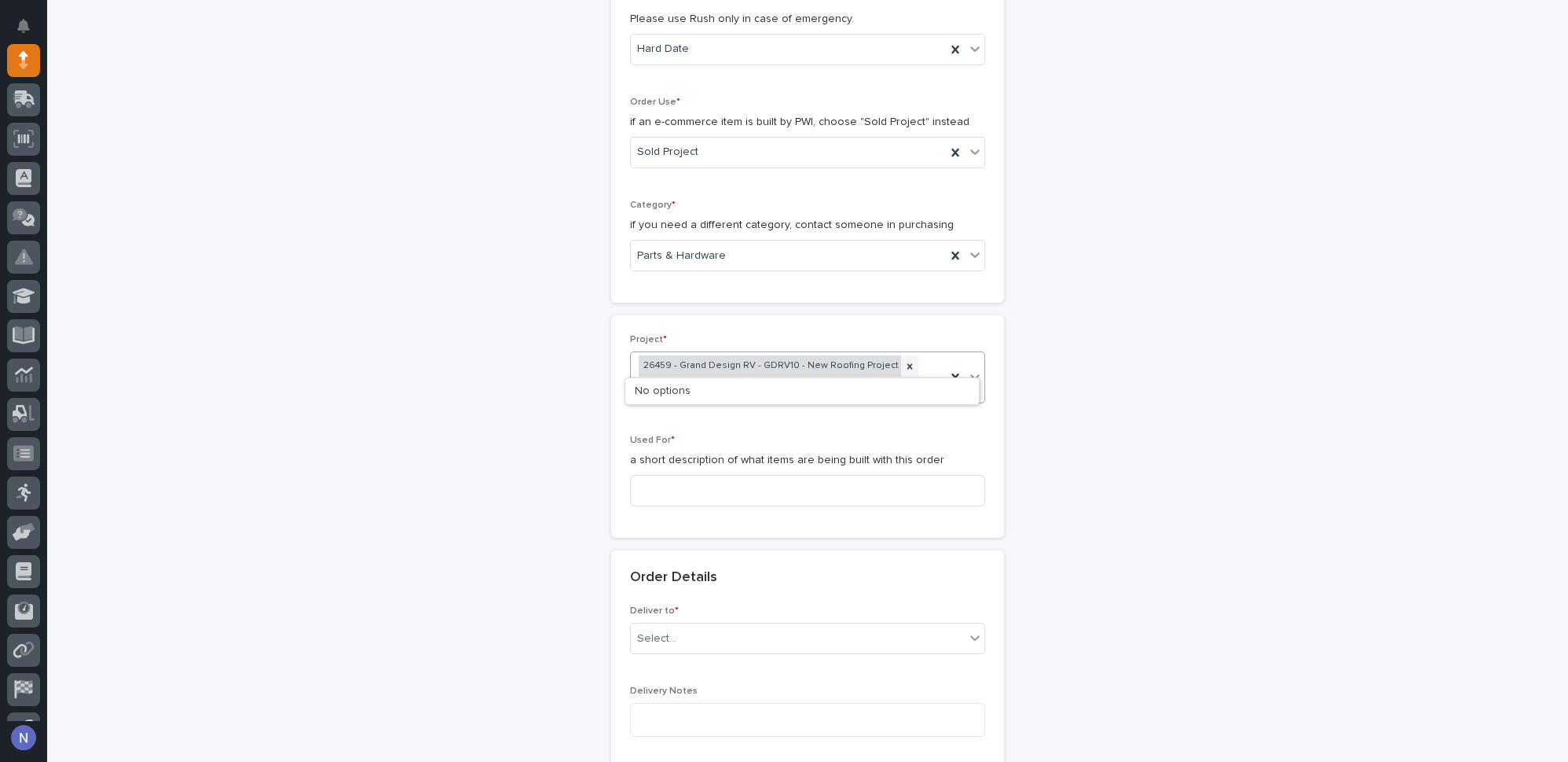
type input "*****"
click at [799, 397] on div "26802 - Satellite Suites - R&D / Prototype Lamination Vortex Vacuum Lifter" at bounding box center [801, 401] width 354 height 27
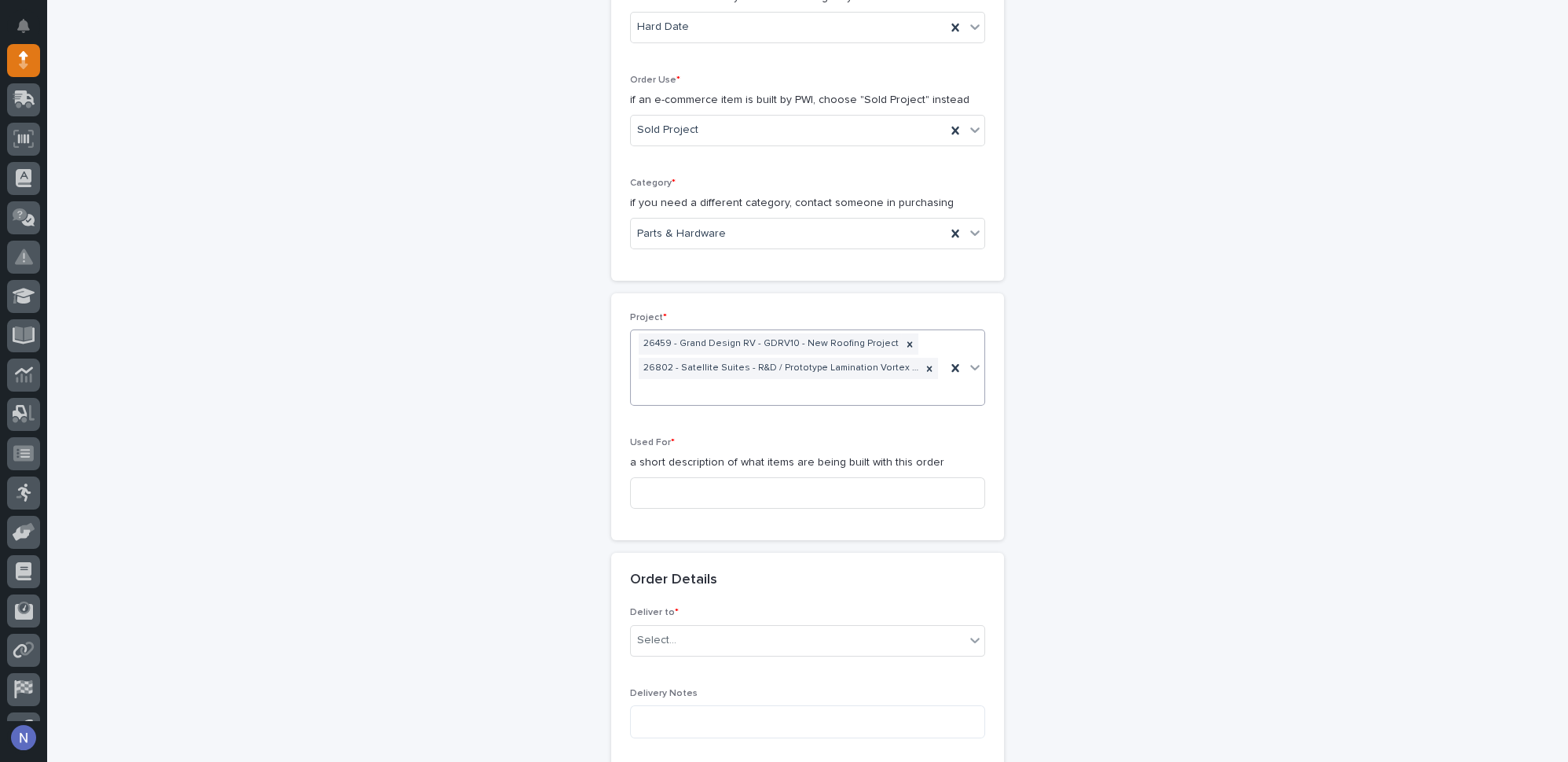
scroll to position [570, 0]
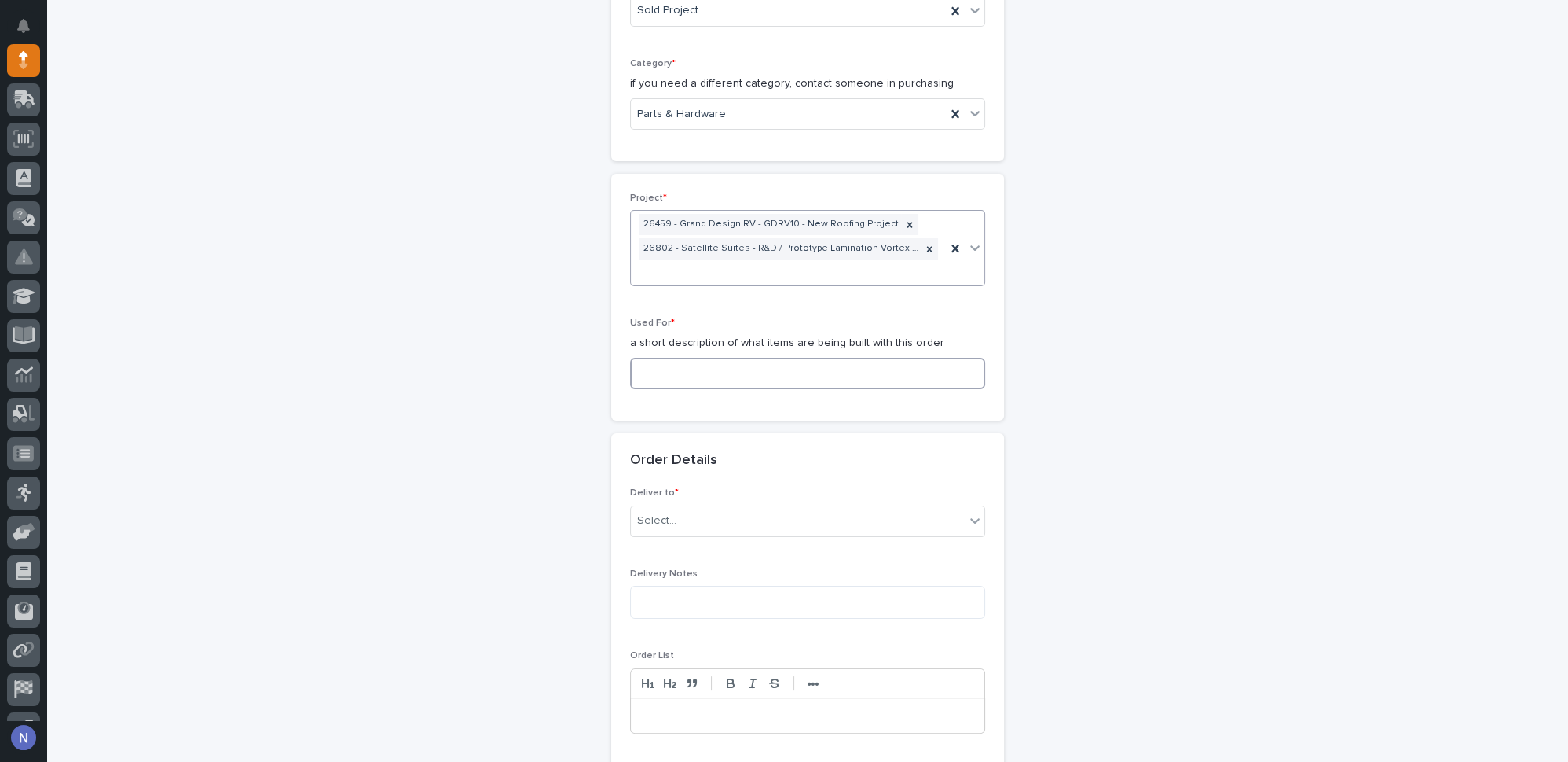
click at [727, 358] on input at bounding box center [807, 374] width 355 height 32
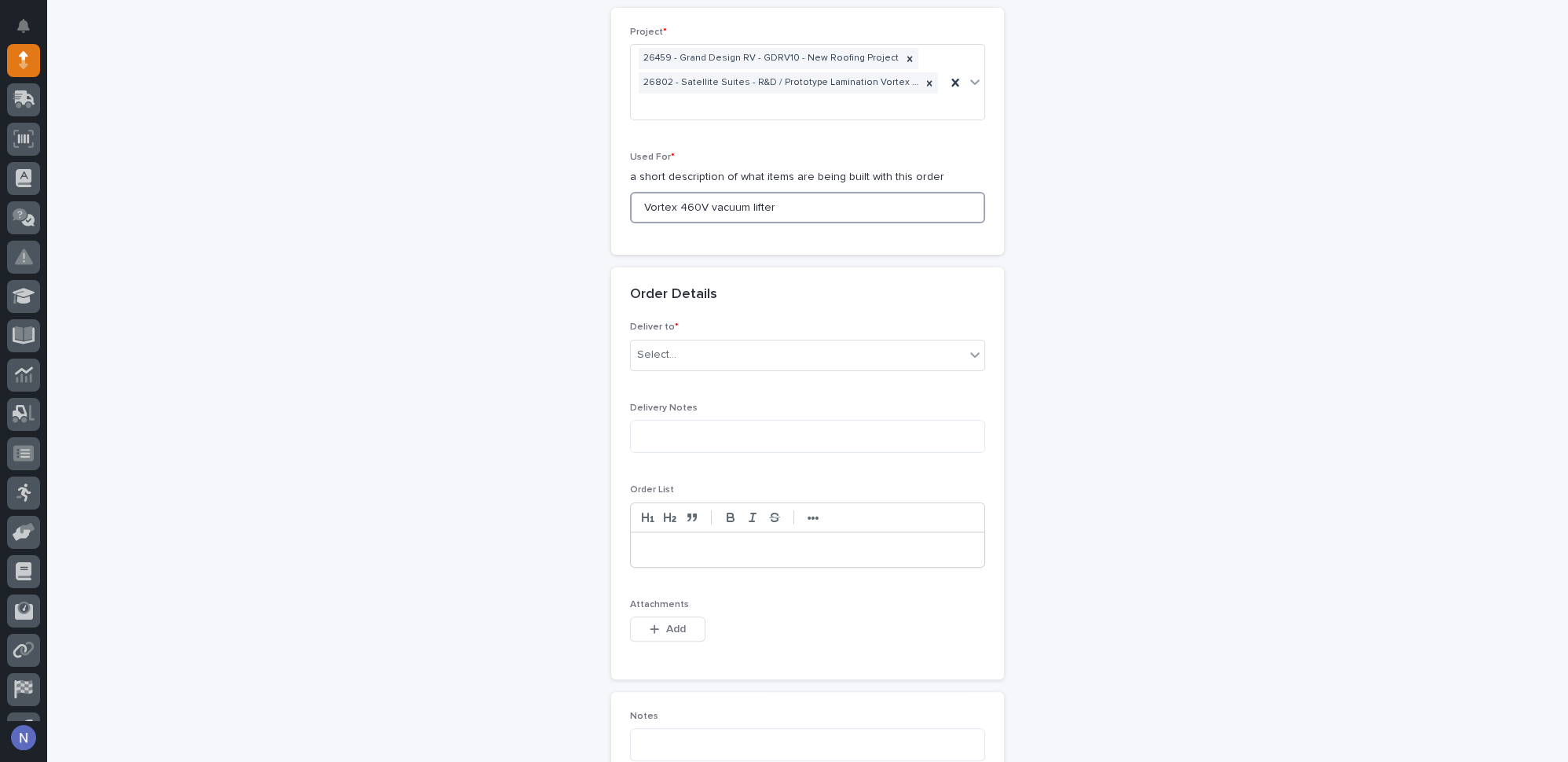
scroll to position [737, 0]
type input "Vortex 460V vacuum lifter"
click at [723, 360] on div "Select..." at bounding box center [797, 354] width 334 height 26
click at [719, 379] on div "PWI" at bounding box center [801, 378] width 354 height 27
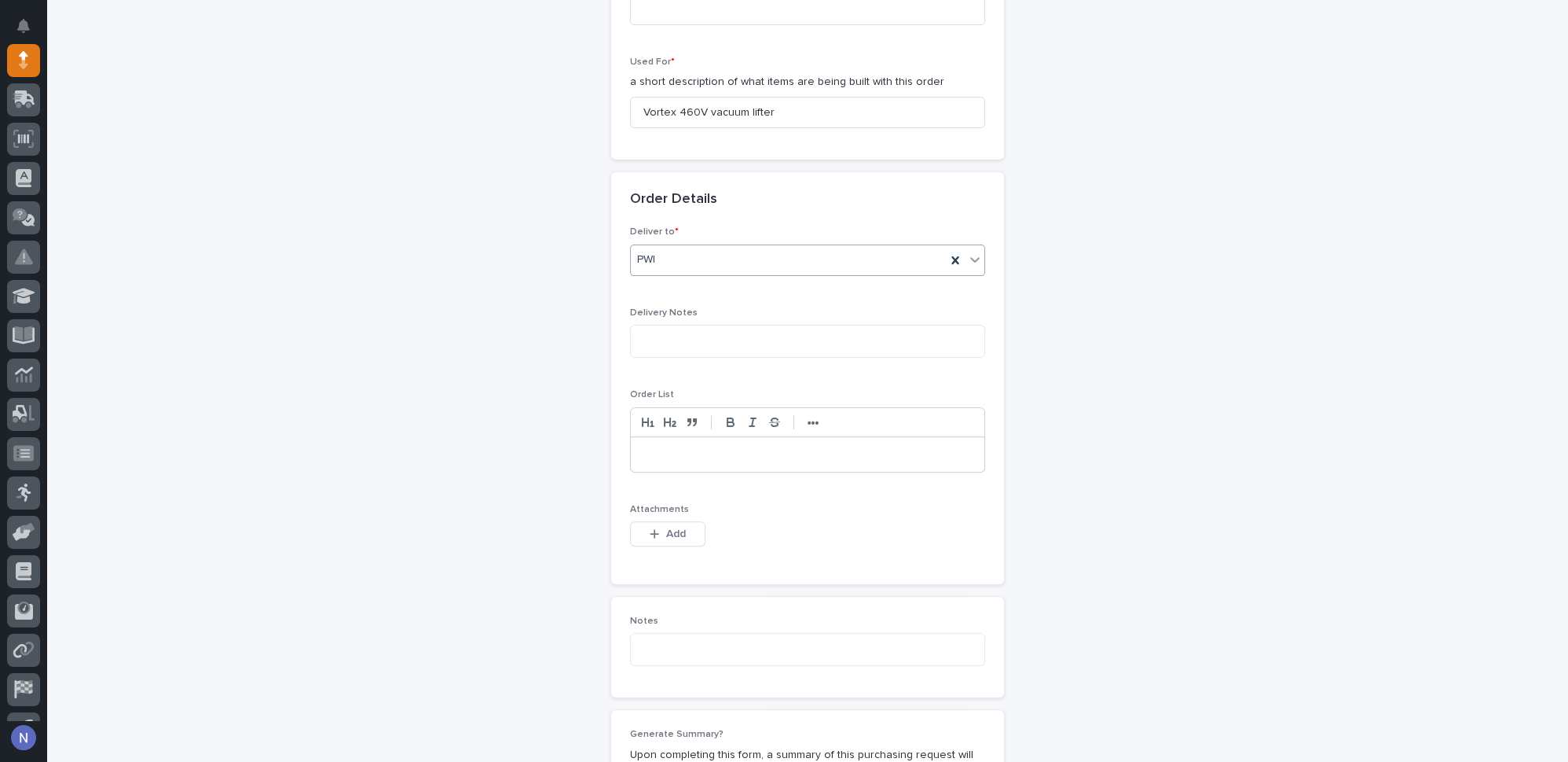
scroll to position [832, 0]
click at [729, 345] on textarea at bounding box center [807, 341] width 355 height 33
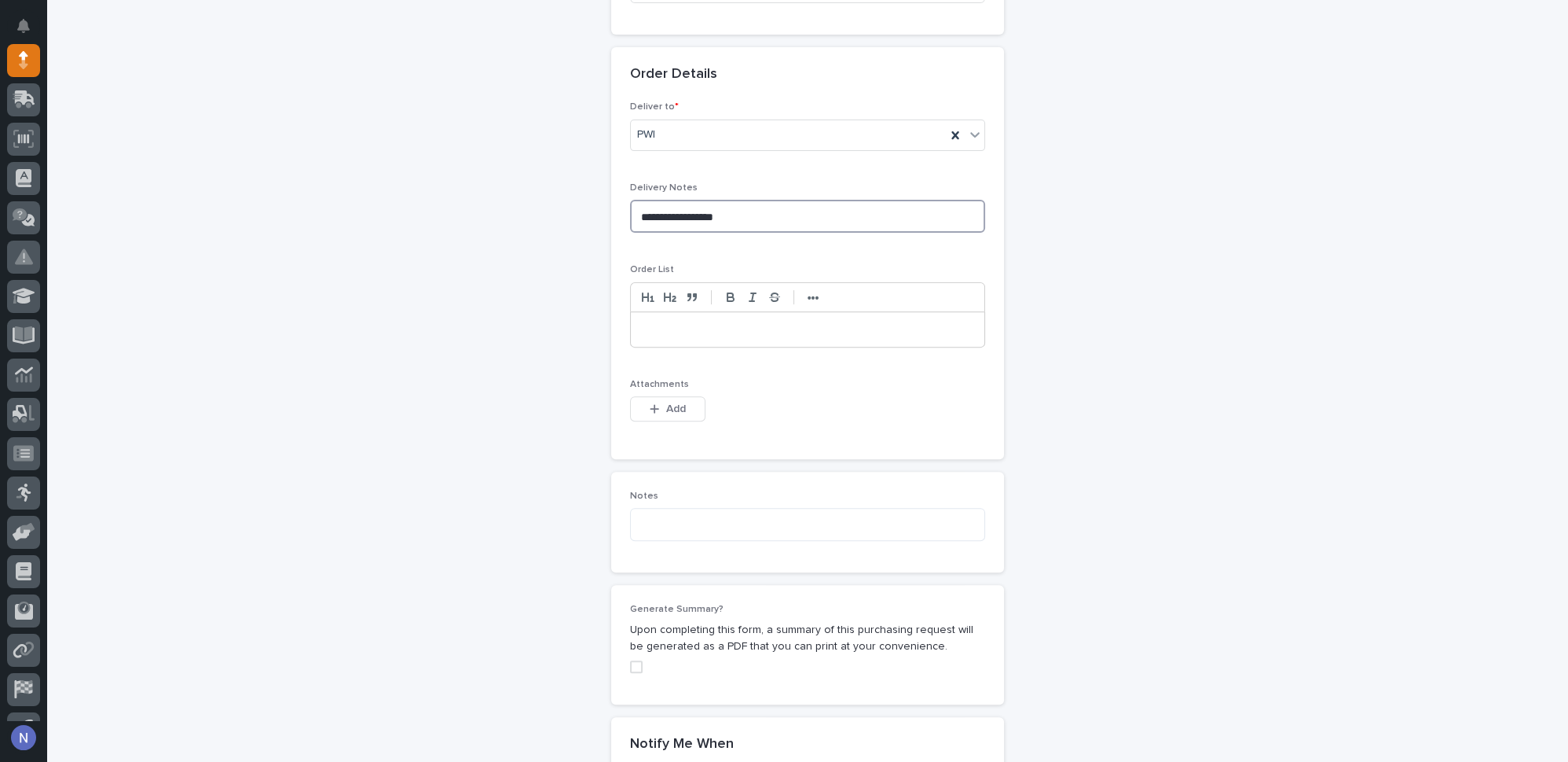
scroll to position [999, 0]
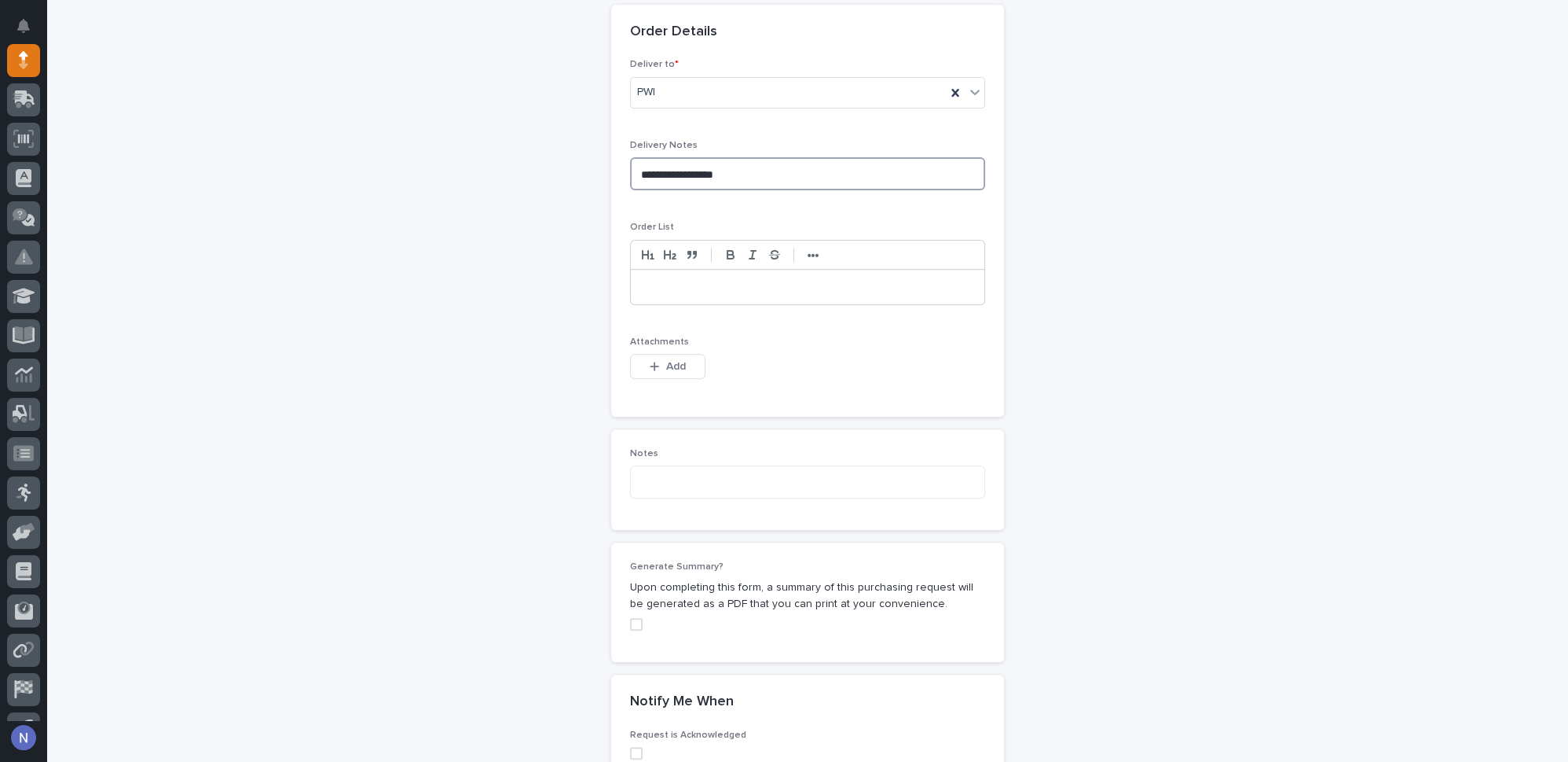
type textarea "**********"
click at [698, 279] on p at bounding box center [807, 286] width 330 height 16
click at [672, 359] on span "Add" at bounding box center [677, 366] width 20 height 14
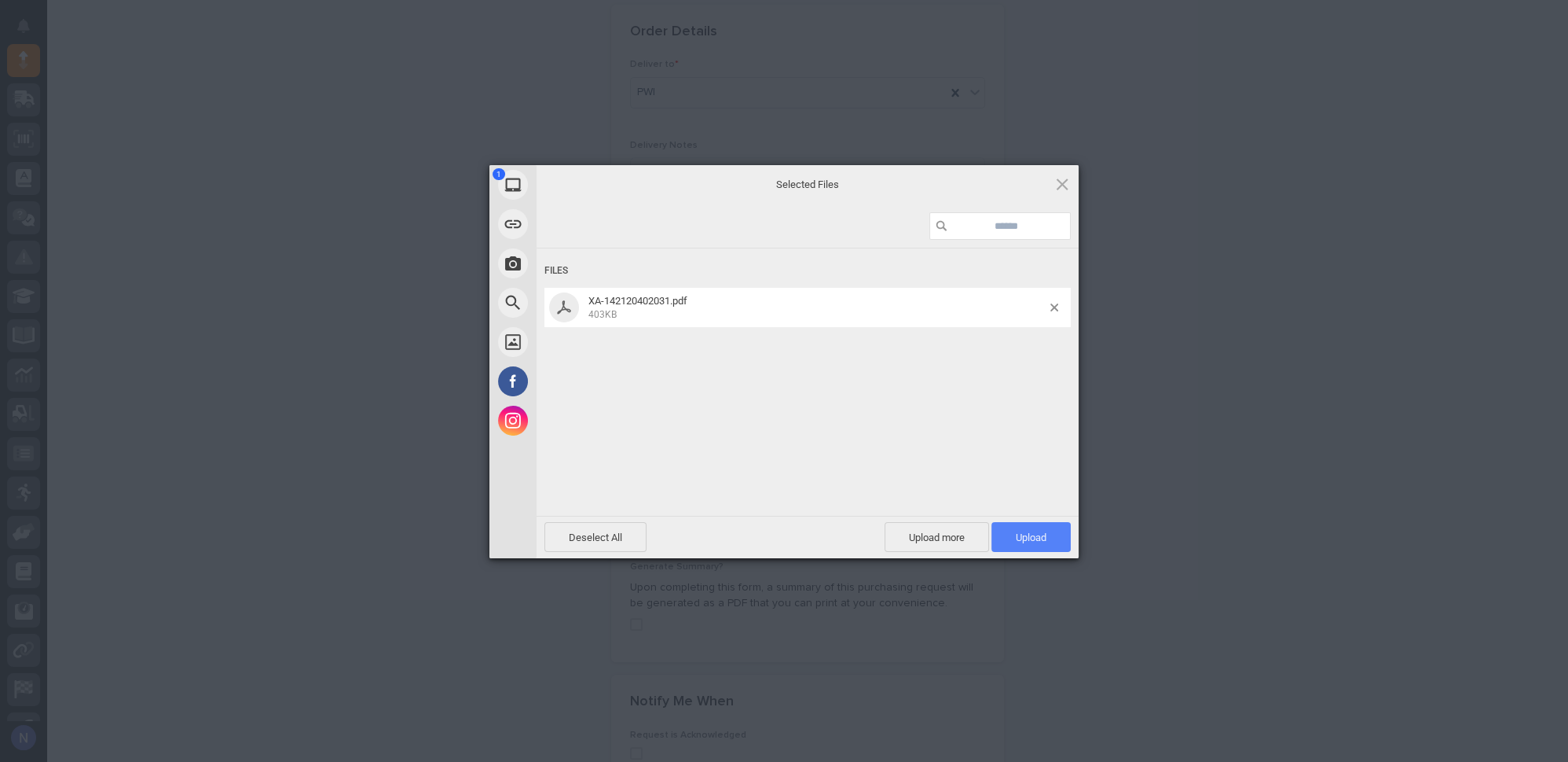
click at [1029, 540] on span "Upload 1" at bounding box center [1031, 537] width 31 height 12
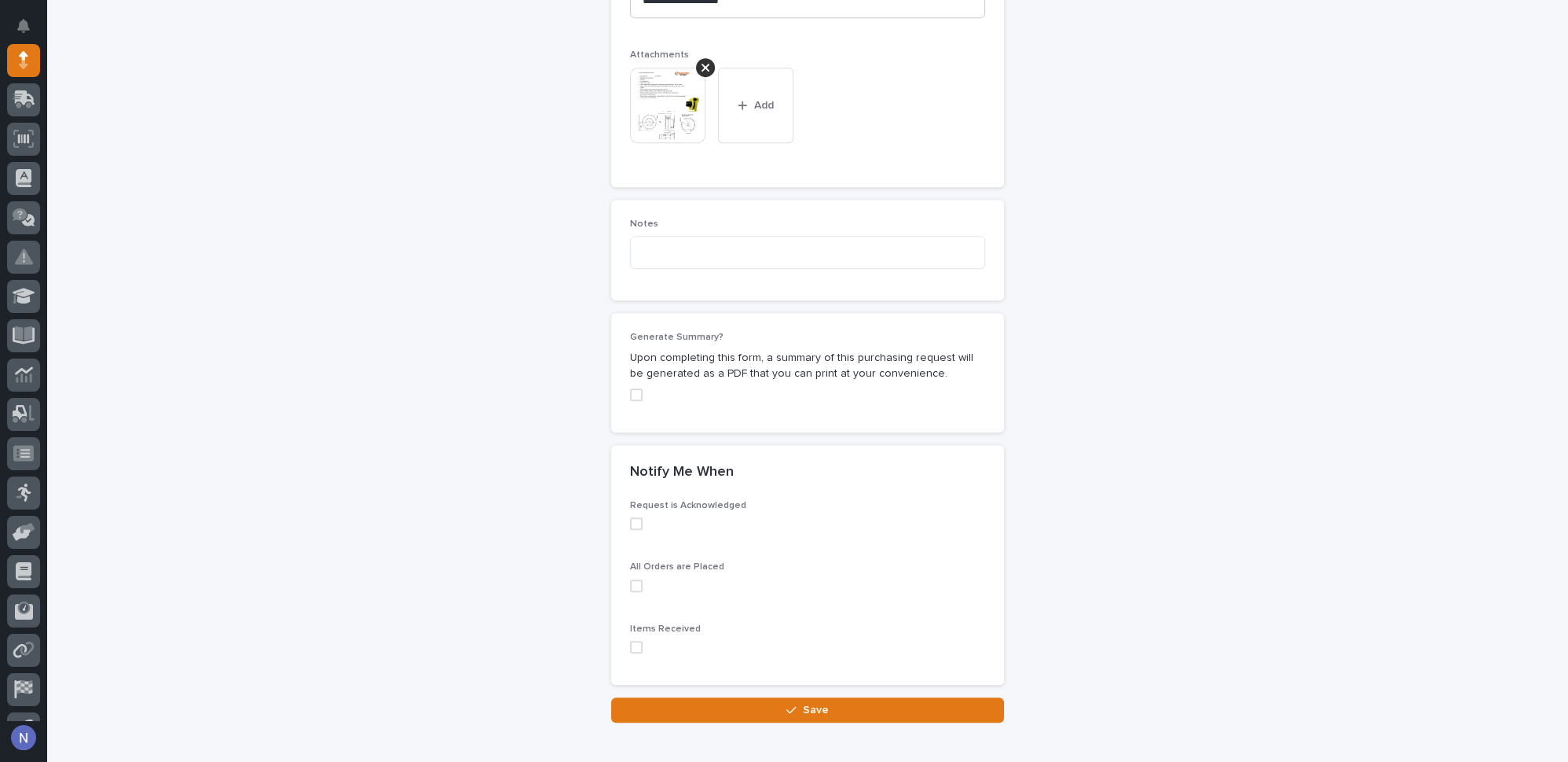
scroll to position [1289, 0]
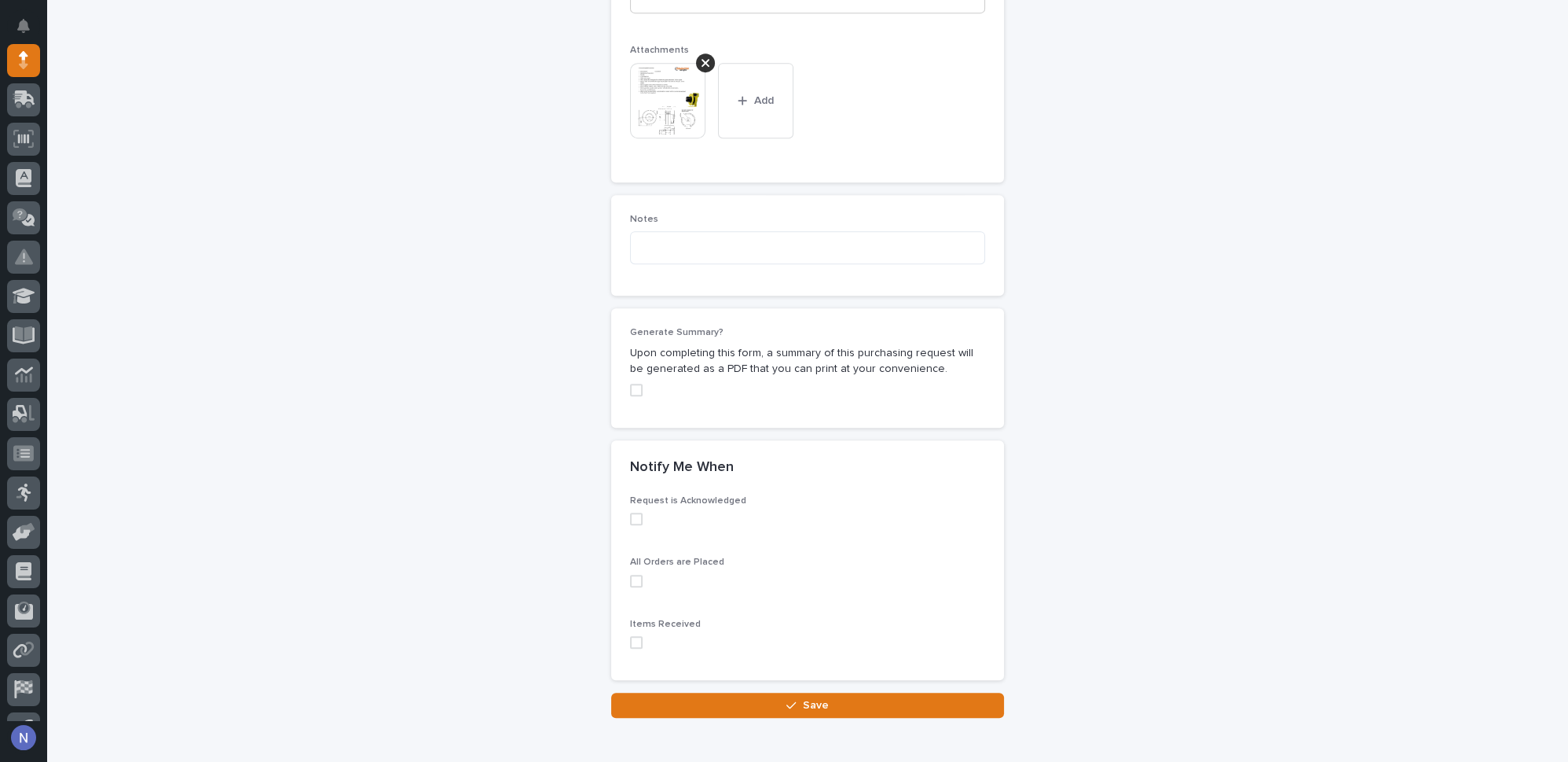
click at [633, 575] on span at bounding box center [636, 580] width 12 height 12
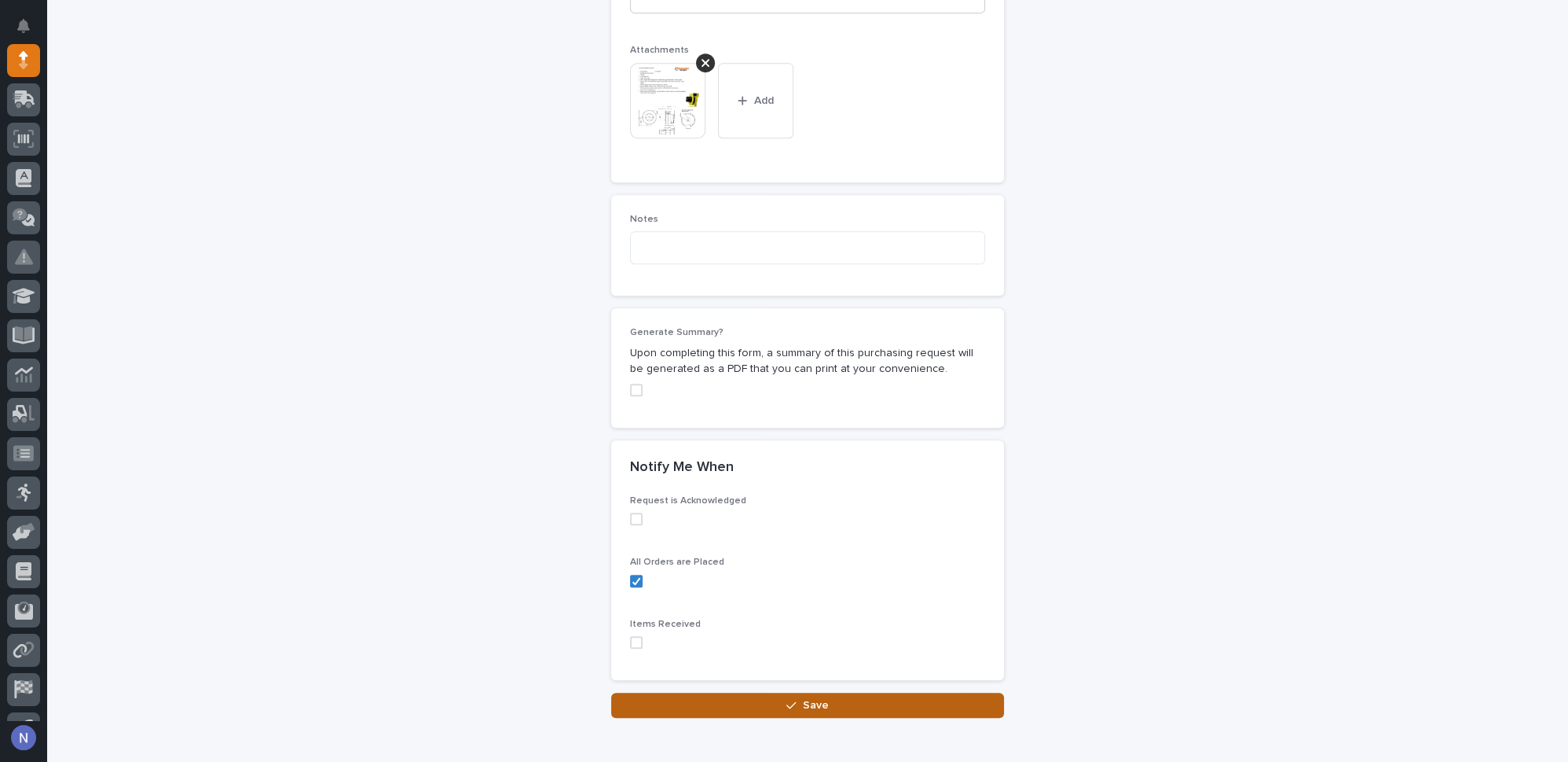
click at [707, 697] on button "Save" at bounding box center [807, 705] width 393 height 25
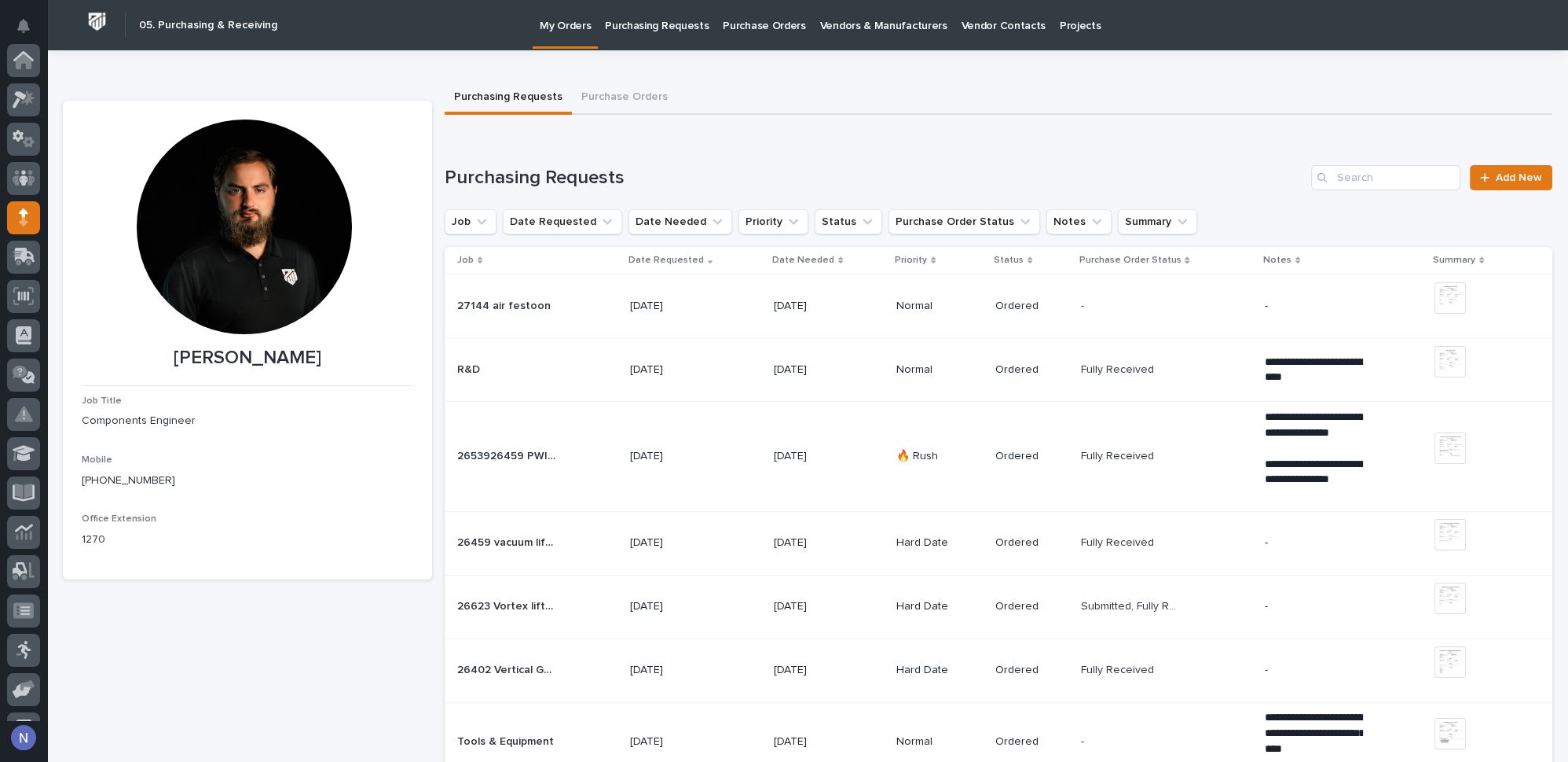
scroll to position [157, 0]
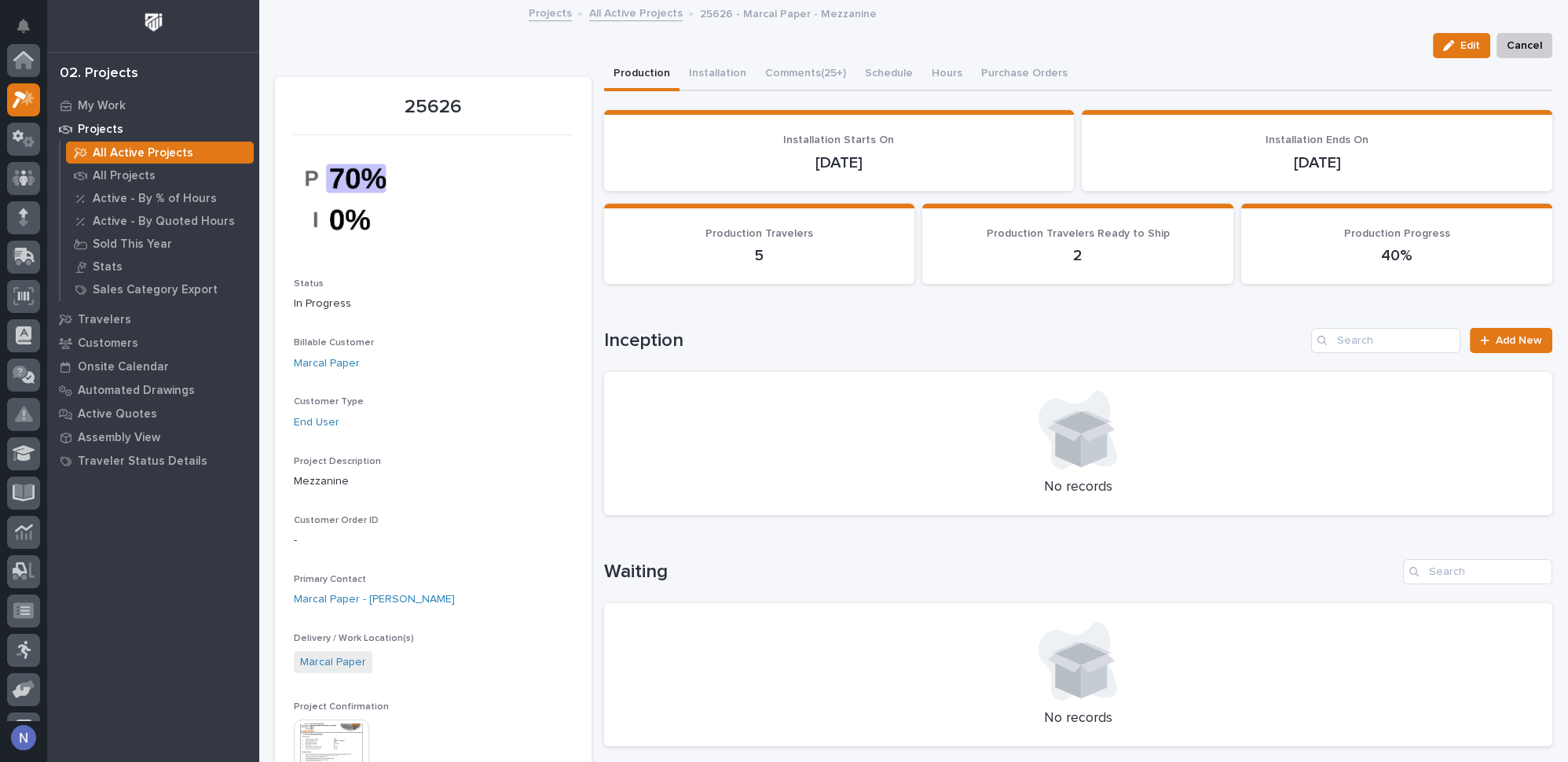
scroll to position [38, 0]
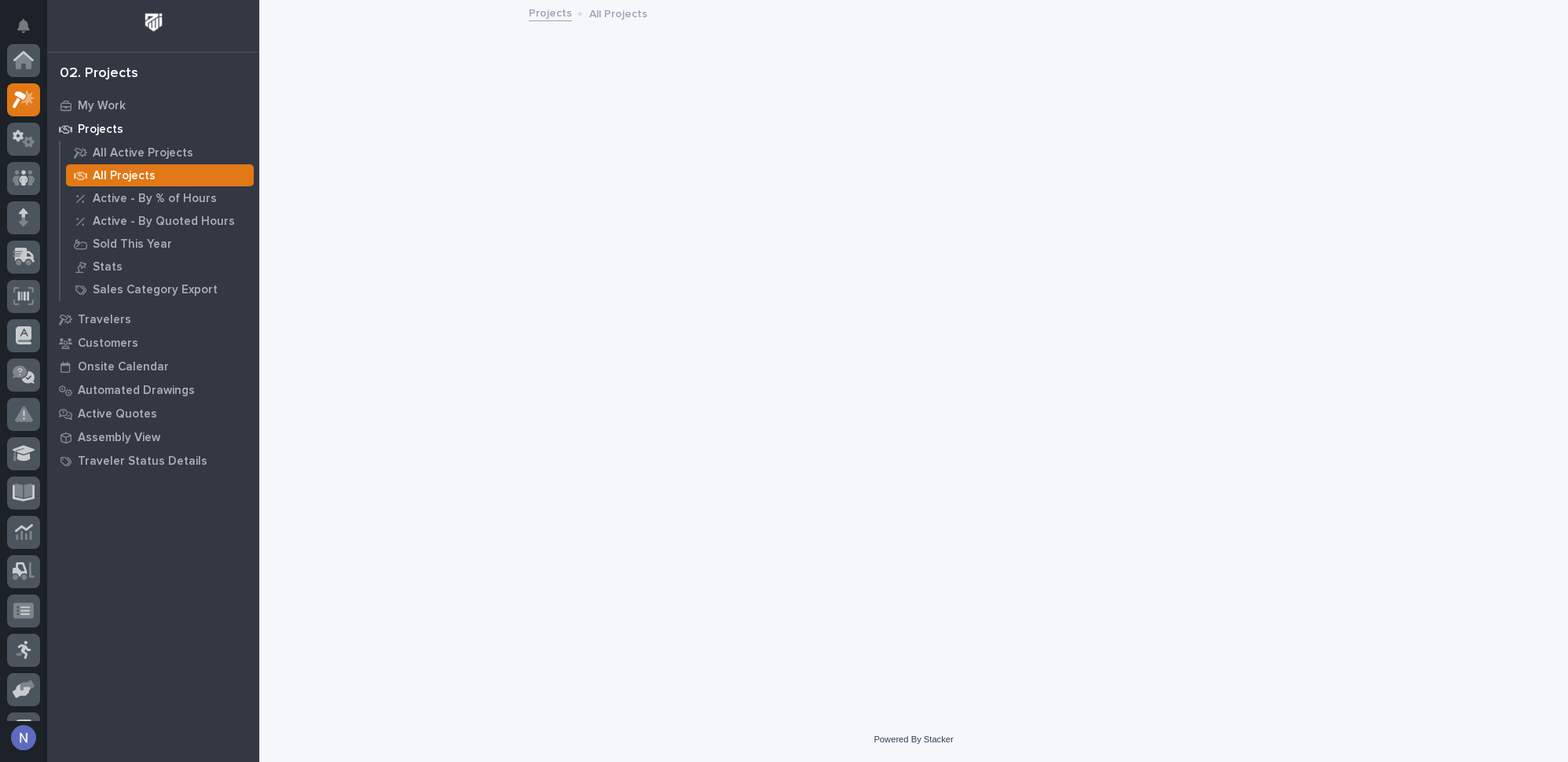
scroll to position [38, 0]
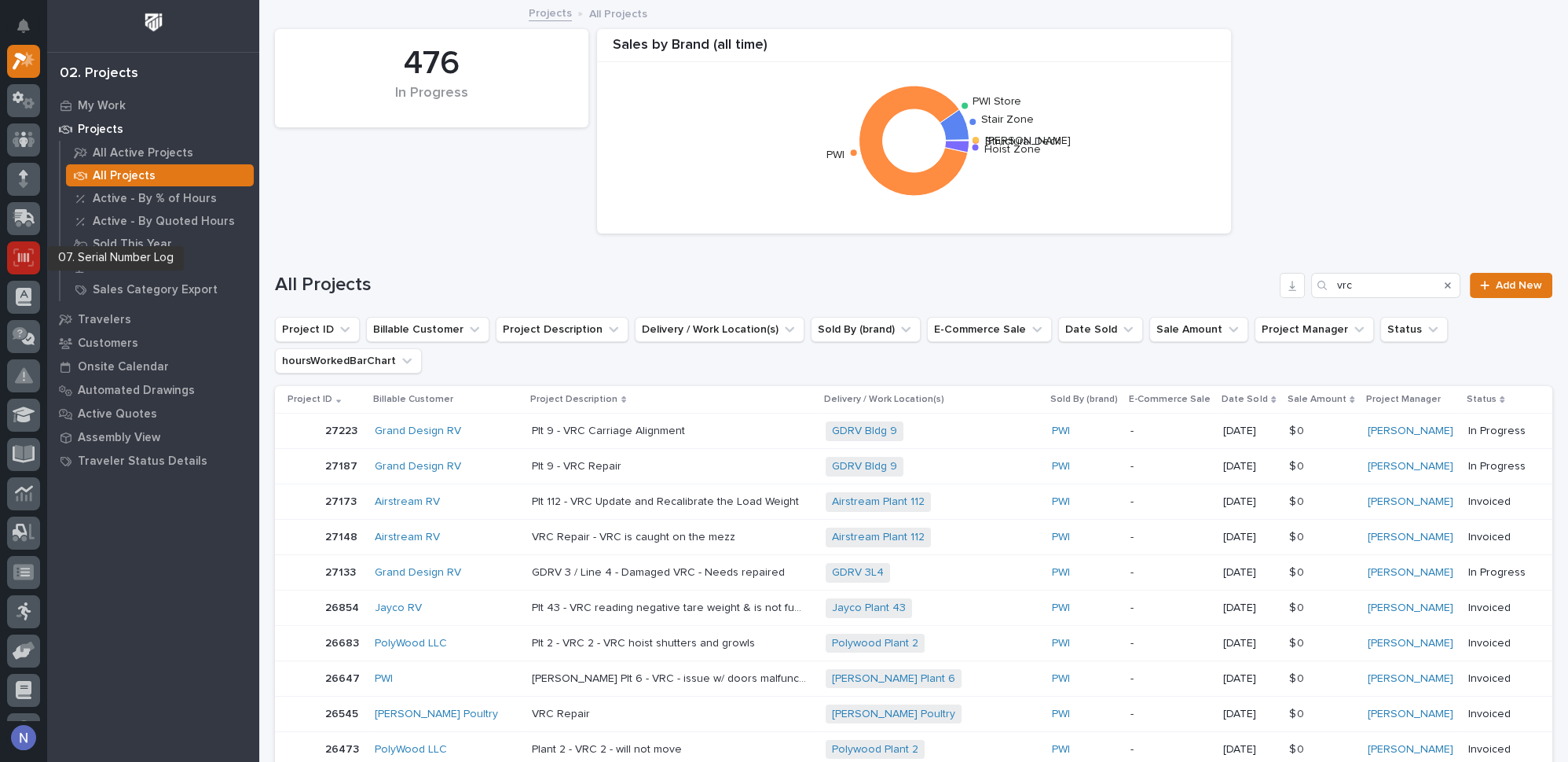
click at [27, 259] on icon at bounding box center [23, 257] width 21 height 18
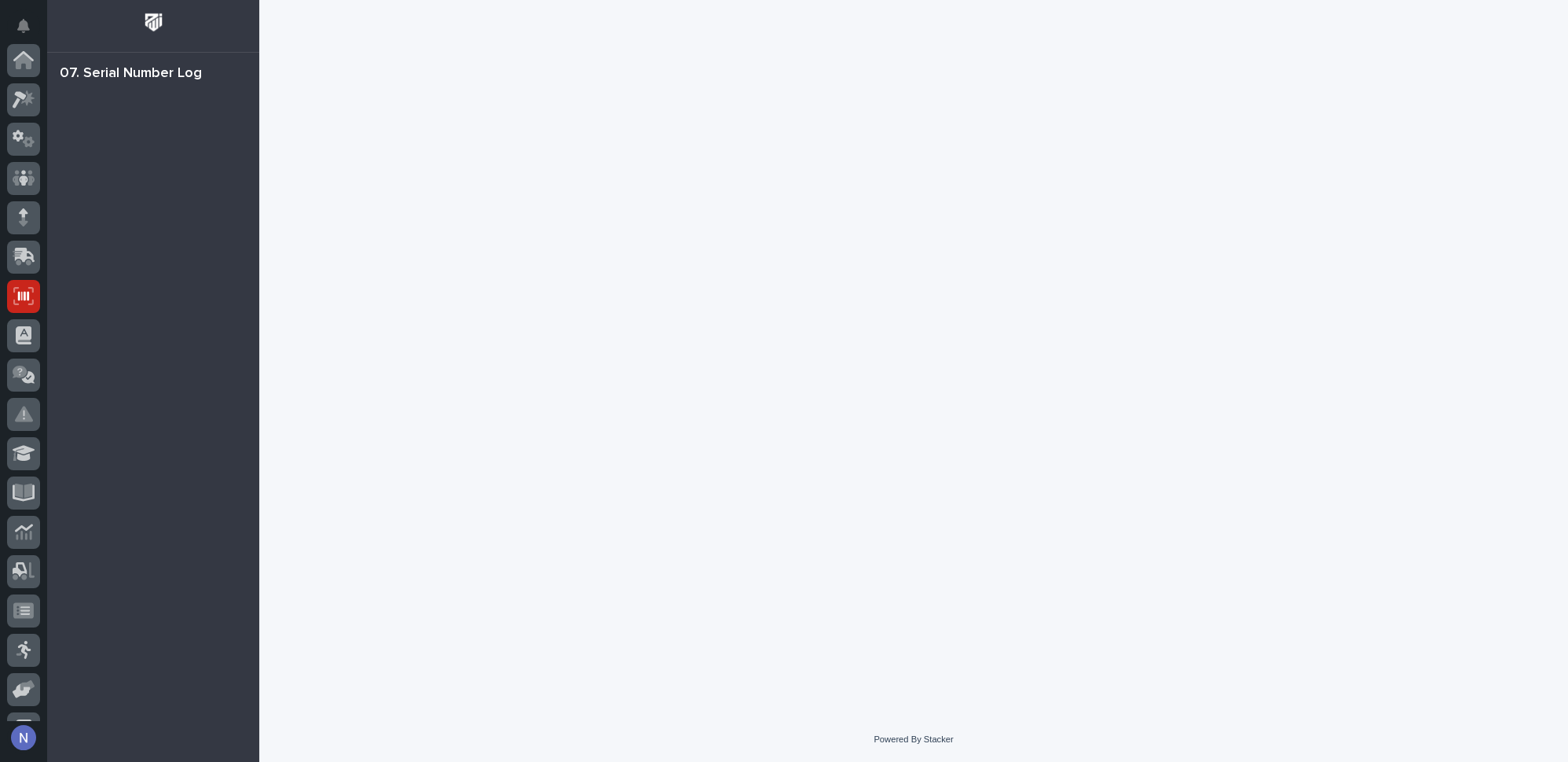
scroll to position [227, 0]
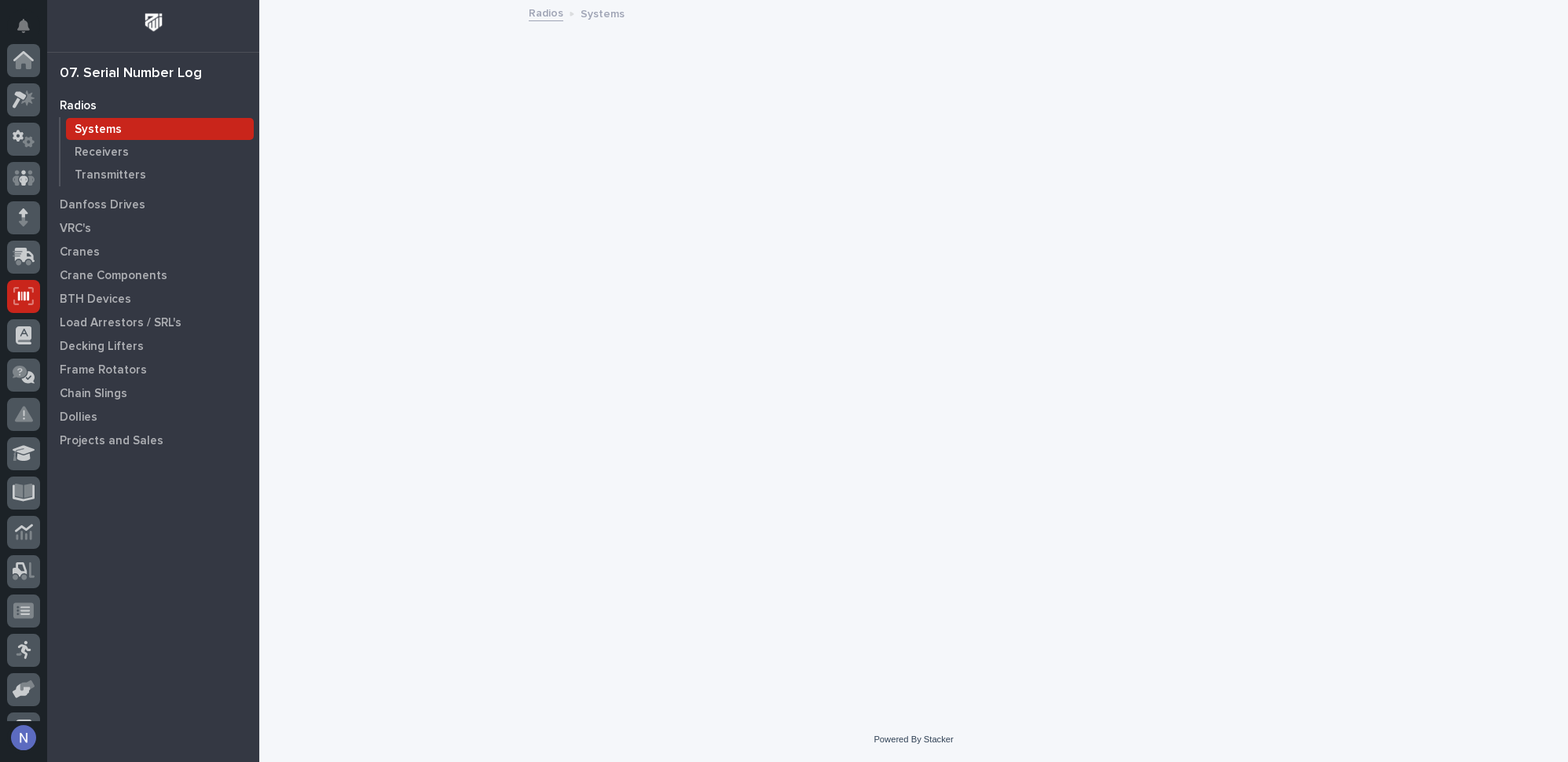
scroll to position [227, 0]
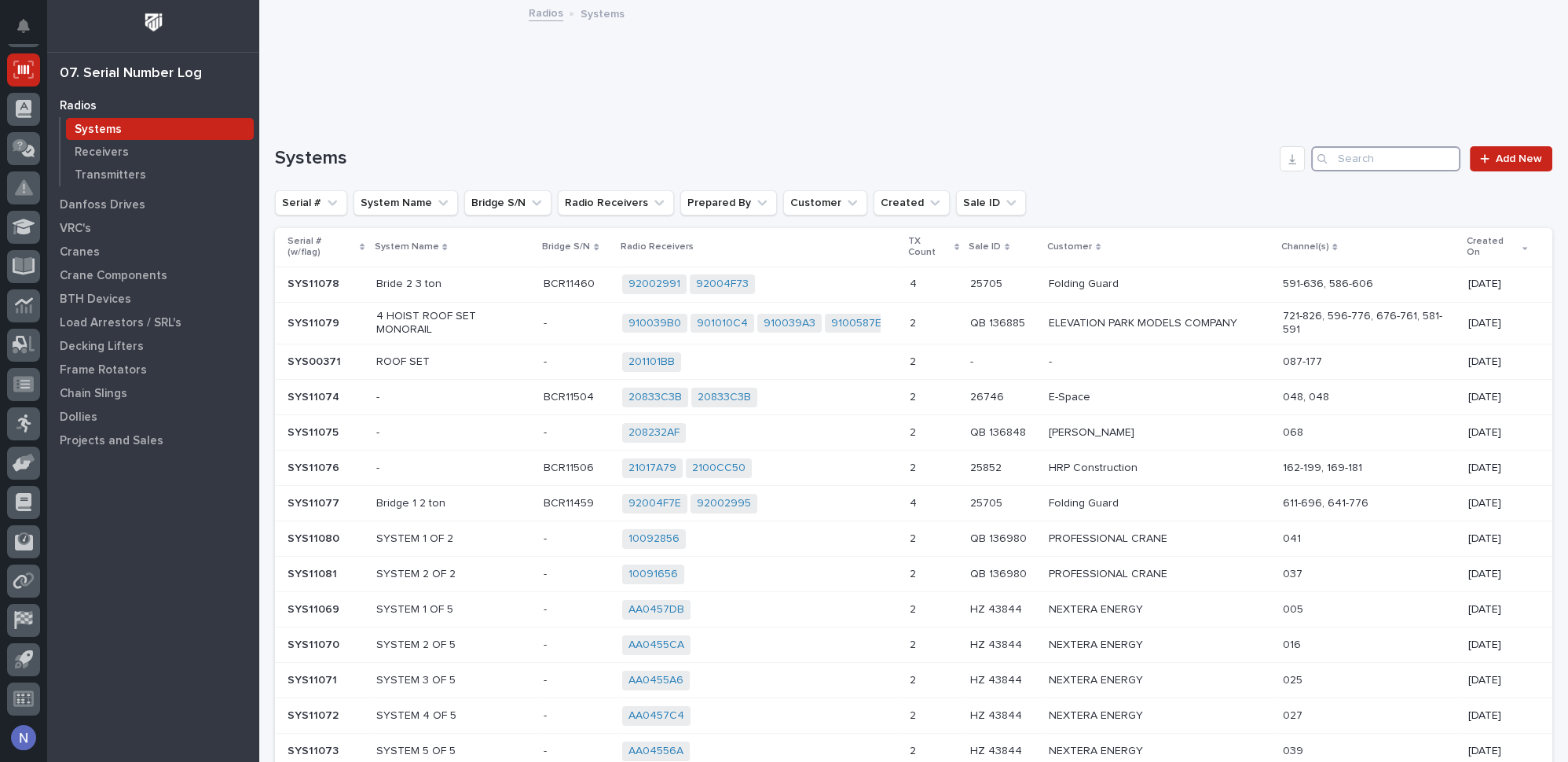
click at [1331, 152] on input "Search" at bounding box center [1386, 159] width 149 height 25
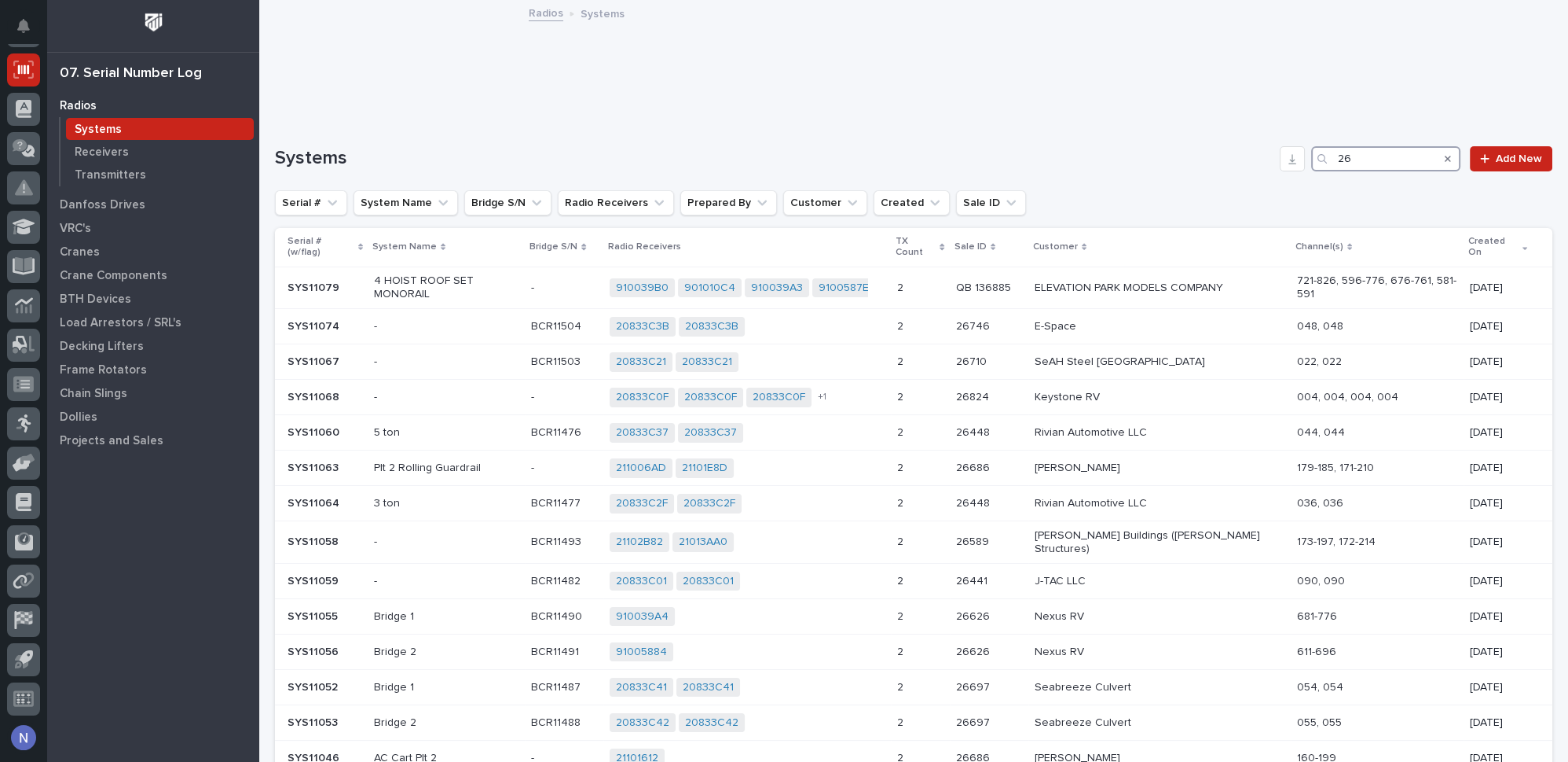
type input "2"
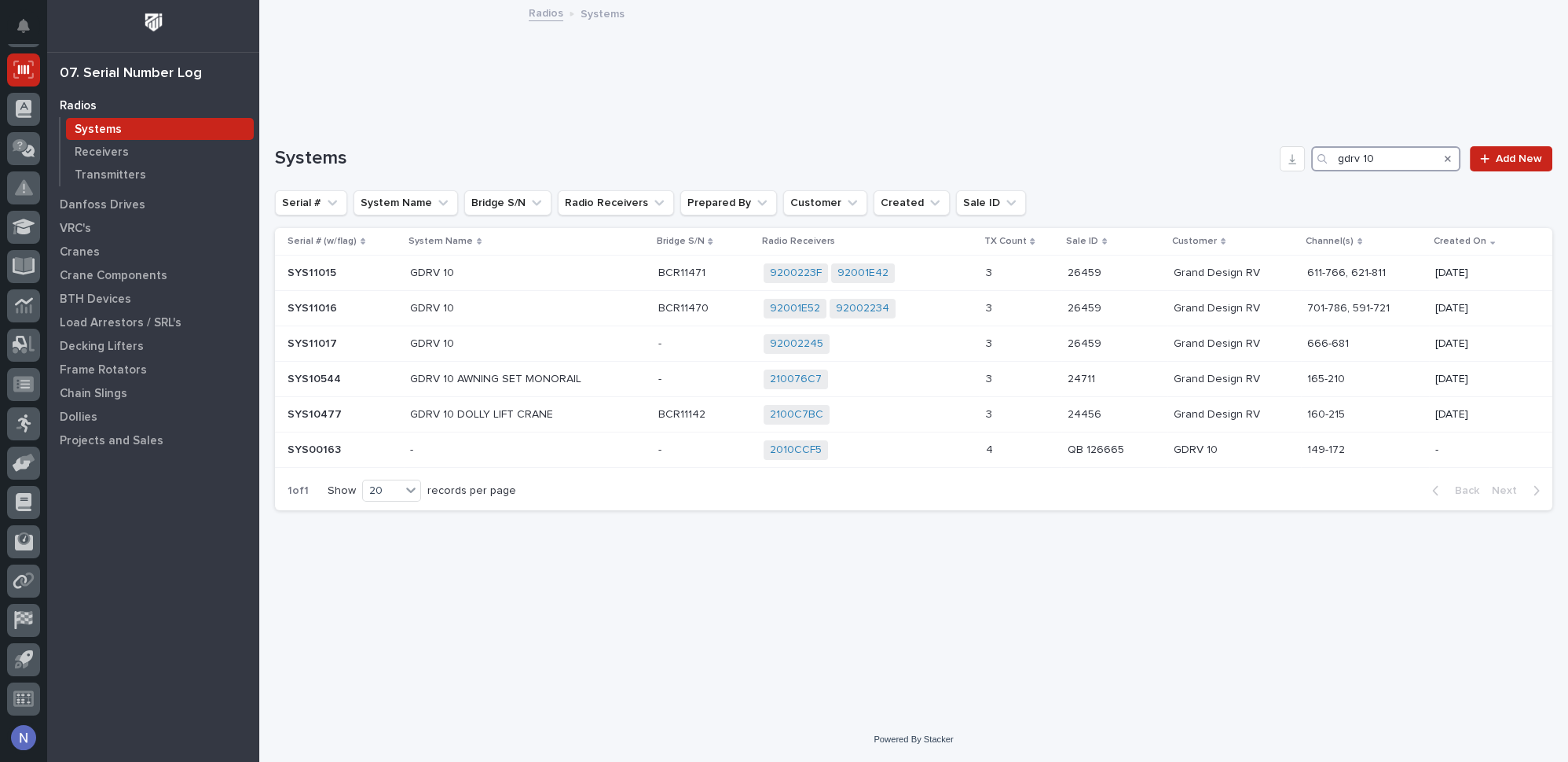
click at [1385, 149] on input "gdrv 10" at bounding box center [1386, 159] width 149 height 25
click at [1383, 149] on input "gdrv 10" at bounding box center [1386, 159] width 149 height 25
drag, startPoint x: 1383, startPoint y: 149, endPoint x: 1293, endPoint y: 159, distance: 90.6
click at [1293, 159] on div "Systems gdrv 10 Add New" at bounding box center [913, 159] width 1278 height 25
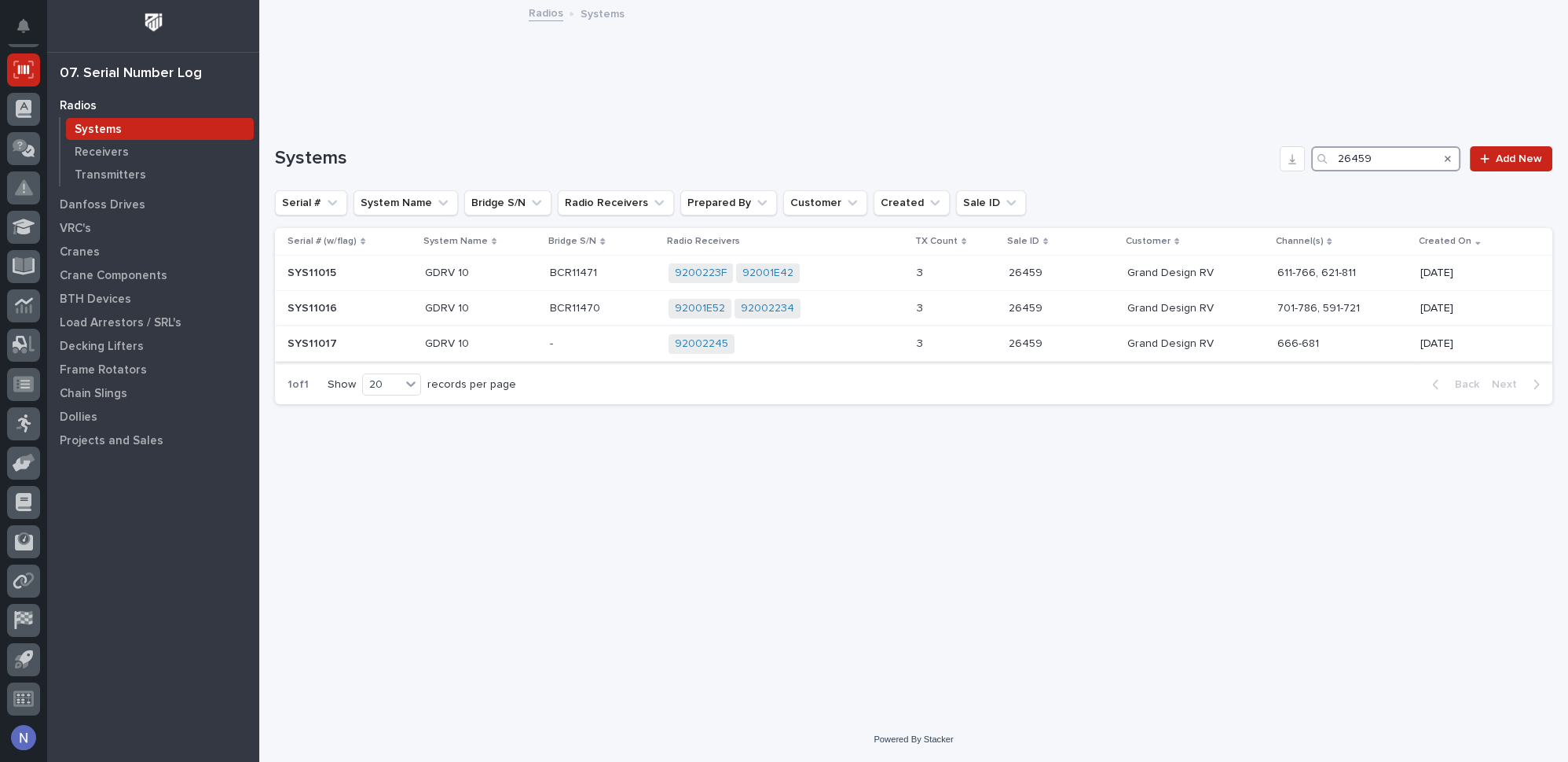
type input "26459"
click at [855, 347] on div "92002245 + 0" at bounding box center [786, 344] width 236 height 20
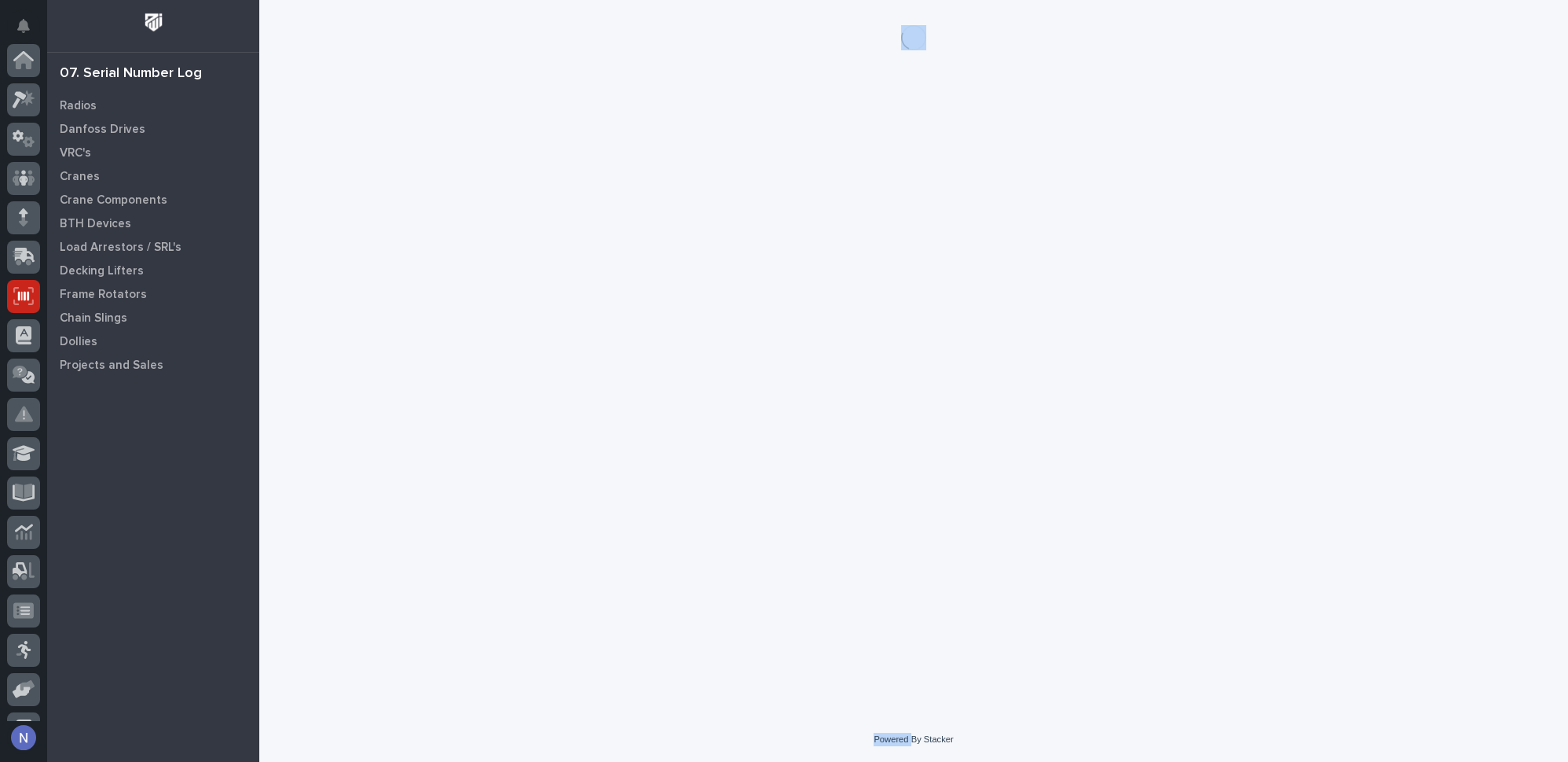
click at [855, 347] on div "Loading... Saving… Loading... Saving…" at bounding box center [914, 339] width 1293 height 678
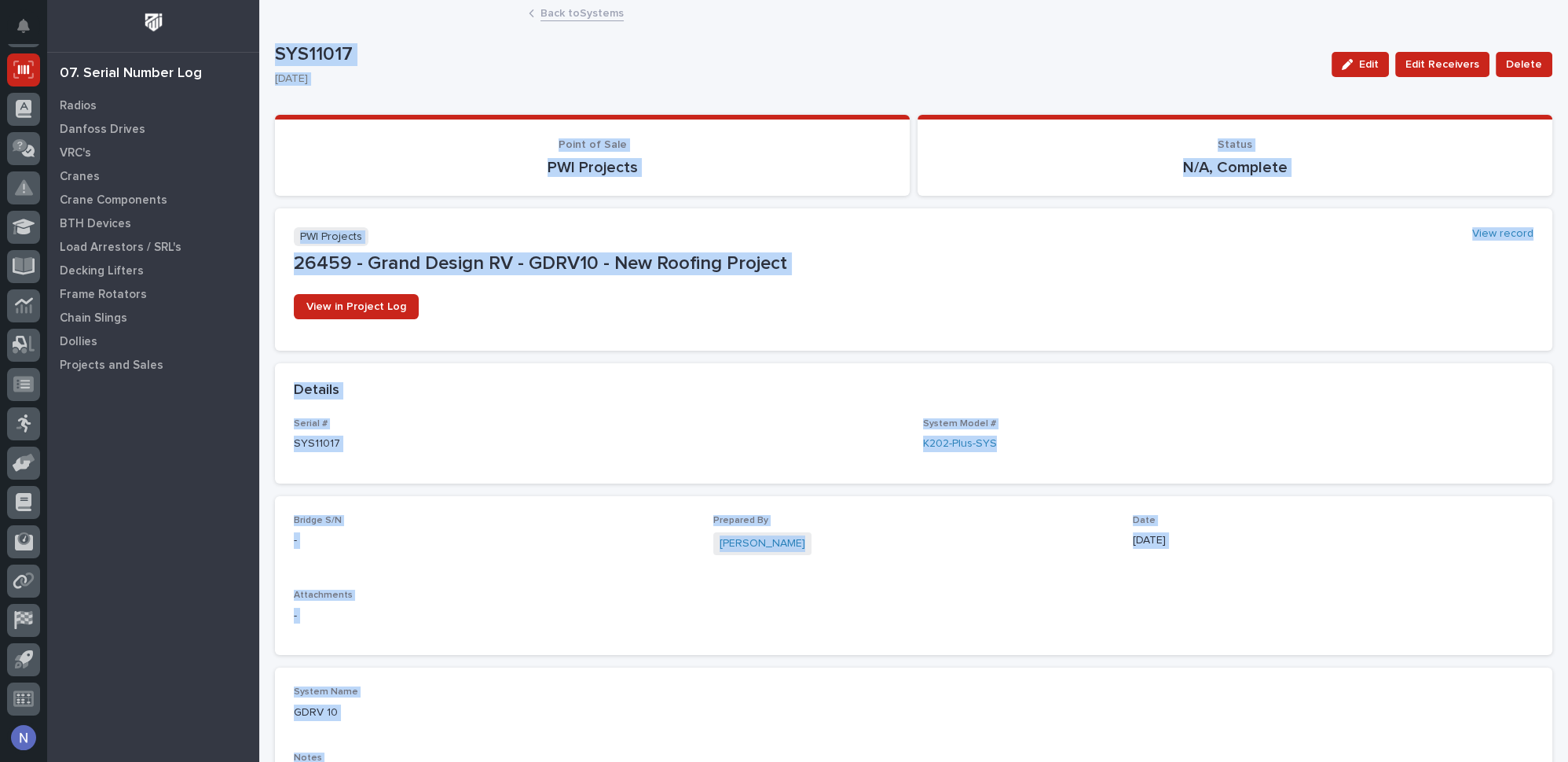
click at [885, 82] on p "08/19/2025" at bounding box center [793, 79] width 1038 height 13
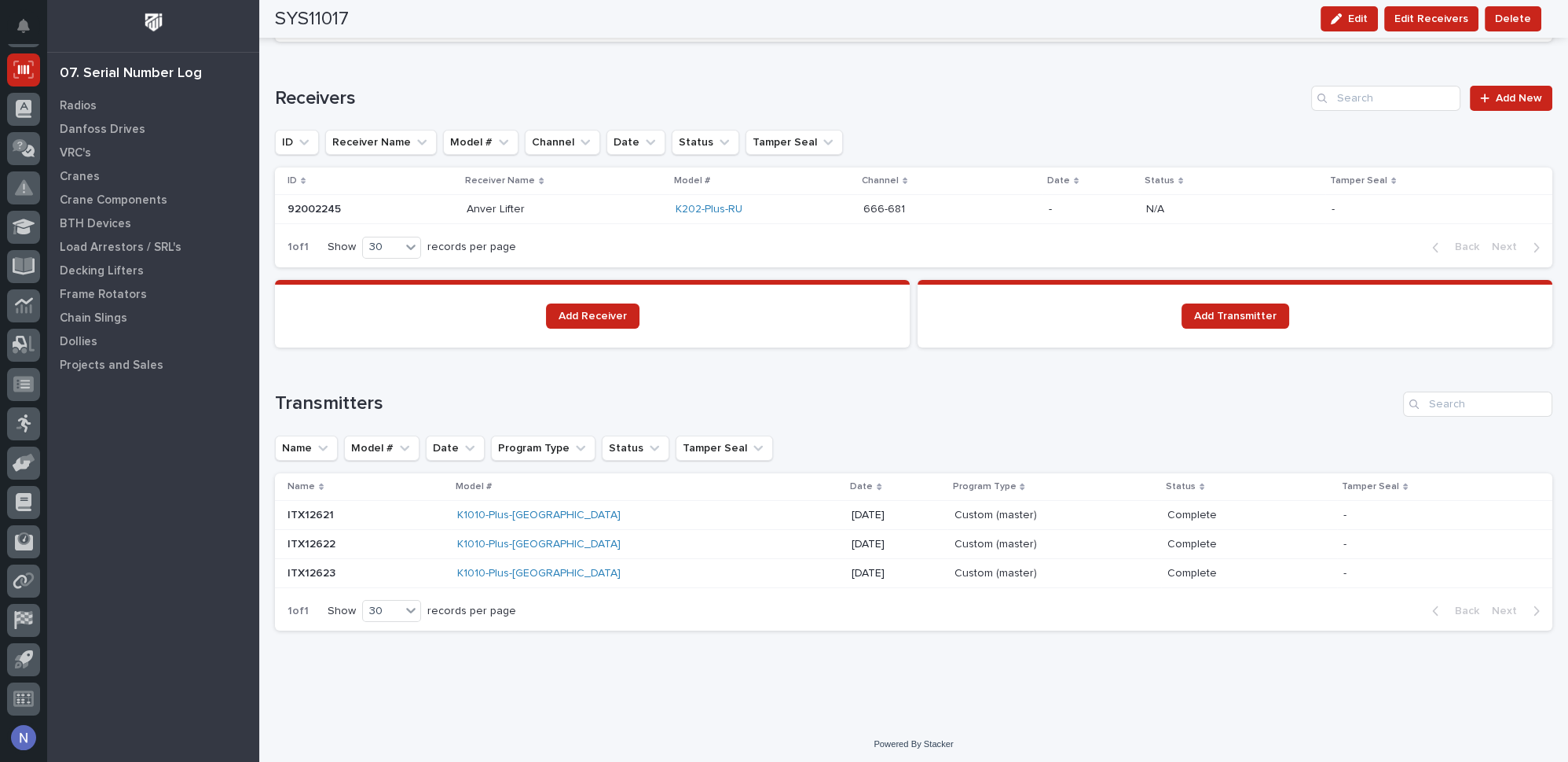
scroll to position [1023, 0]
click at [519, 513] on link "K1010-Plus-TX" at bounding box center [538, 515] width 163 height 13
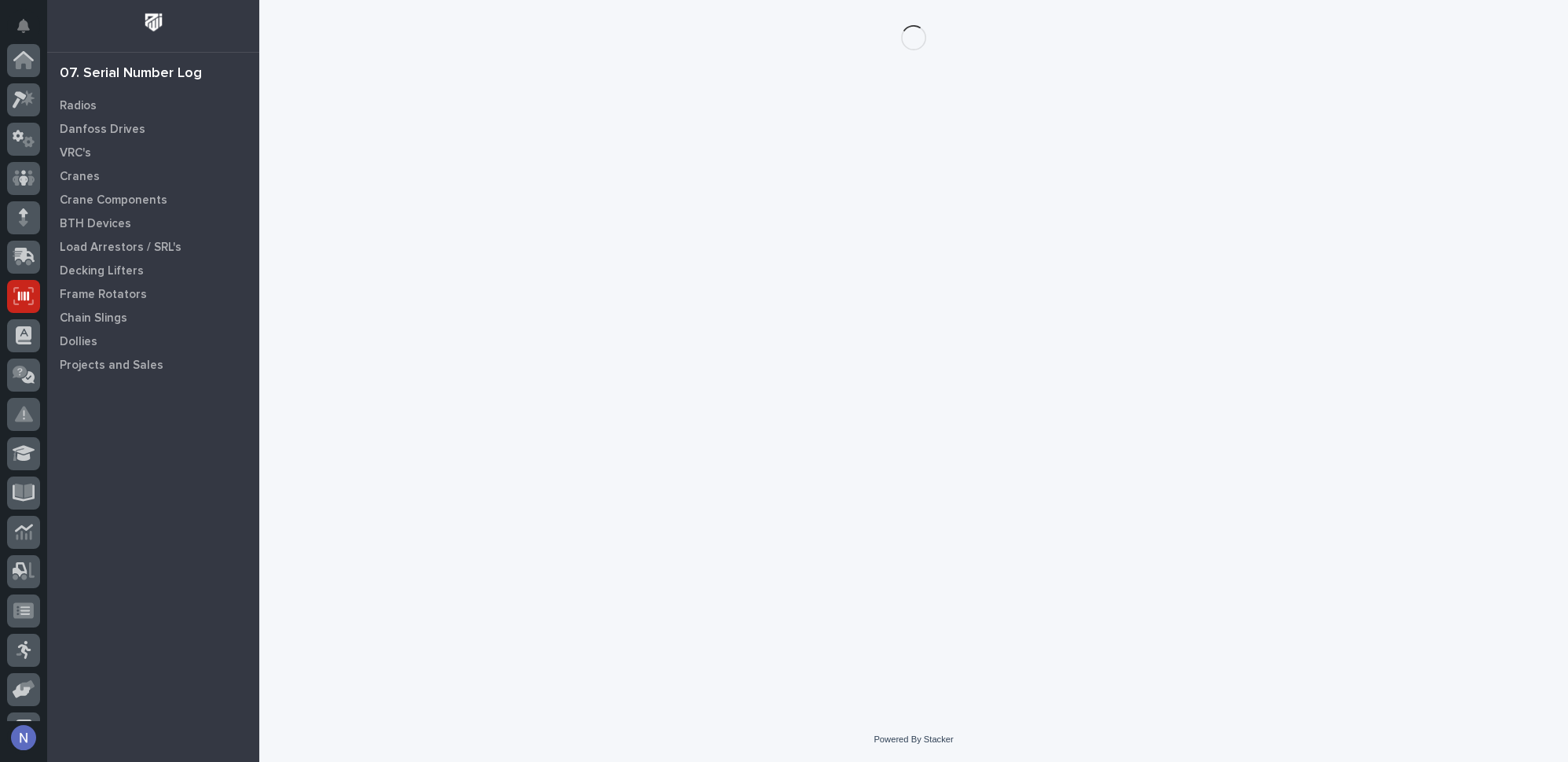
scroll to position [227, 0]
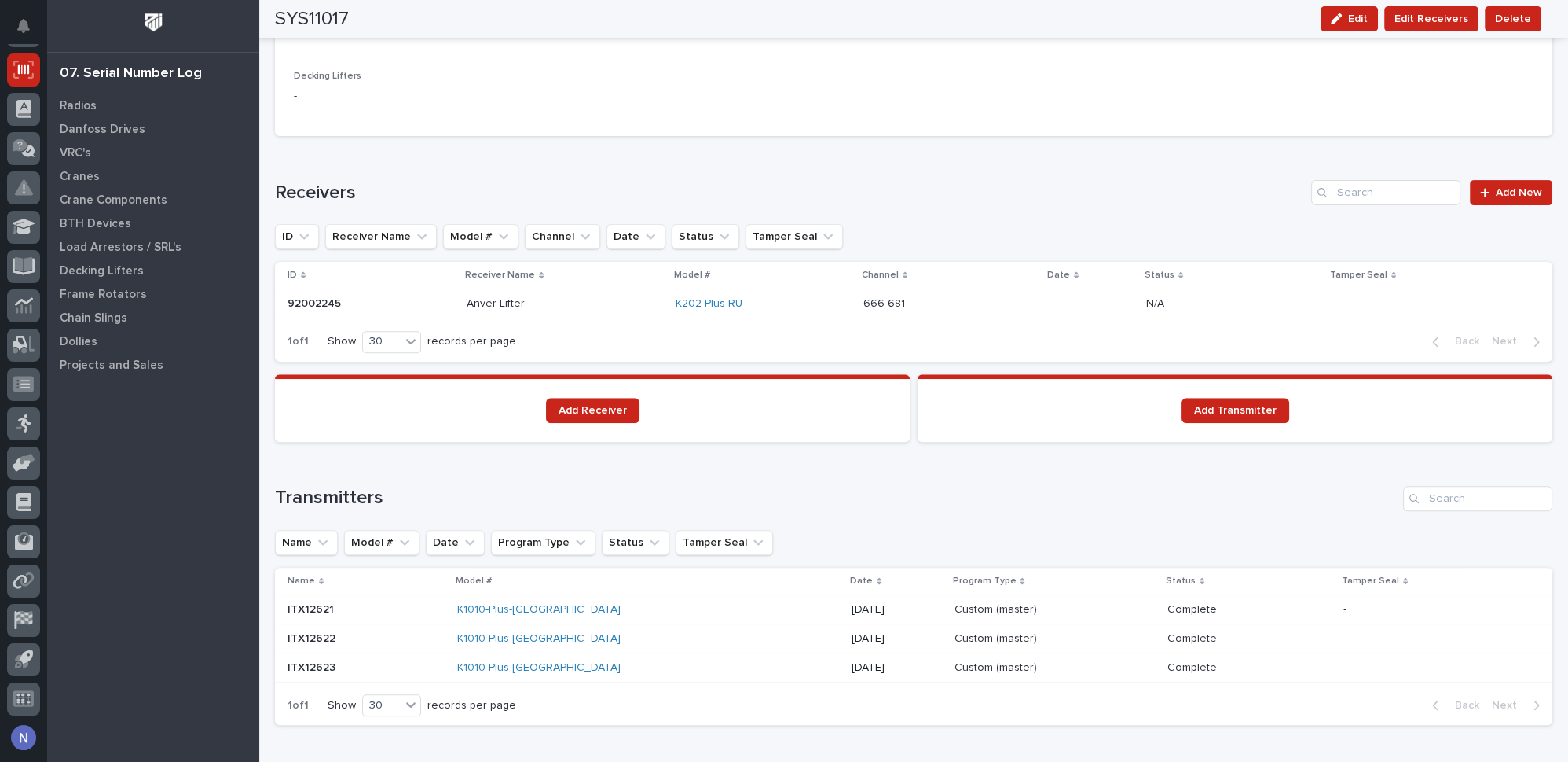
scroll to position [1023, 0]
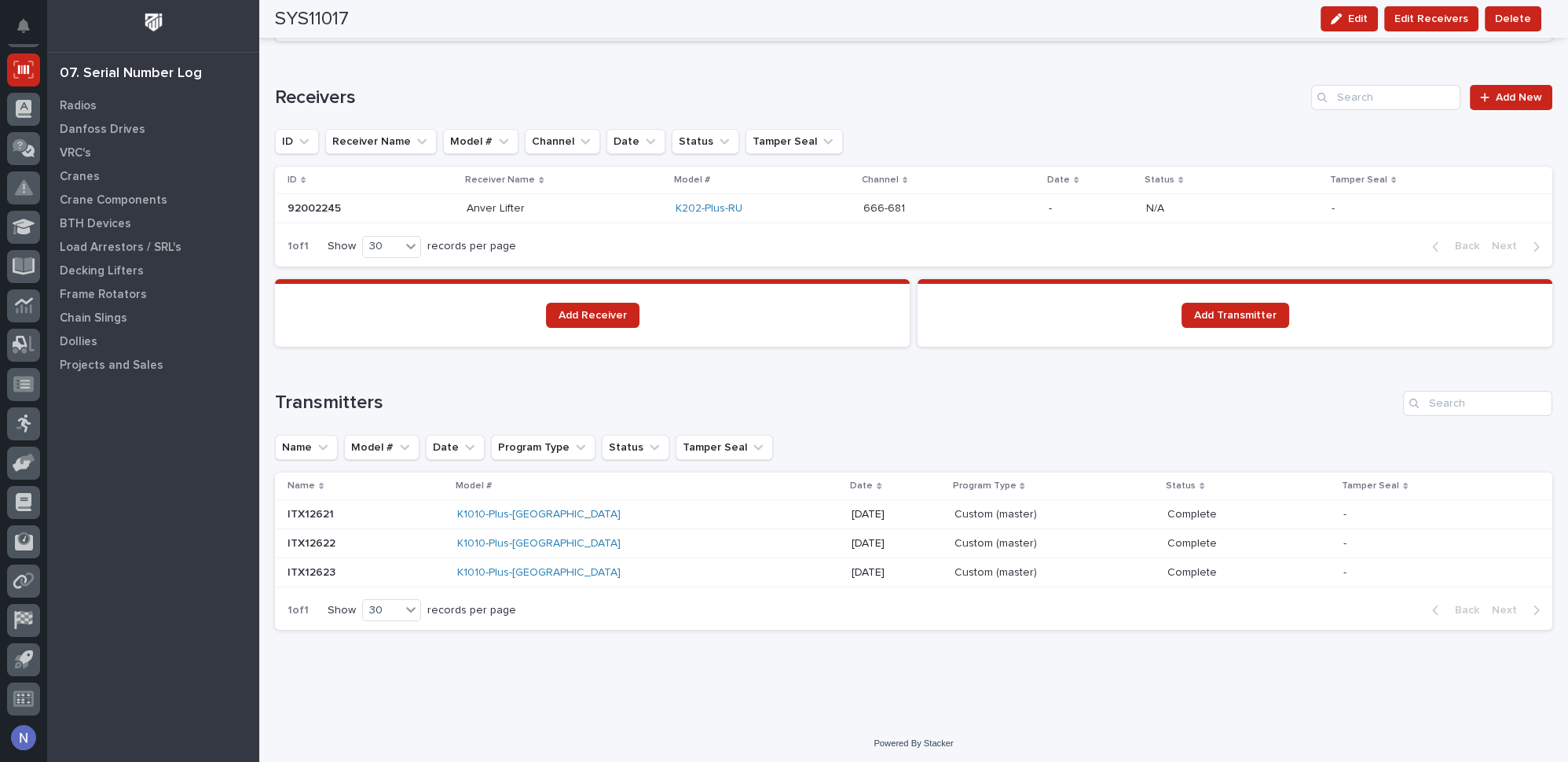
click at [310, 515] on p "ITX12621" at bounding box center [312, 513] width 49 height 17
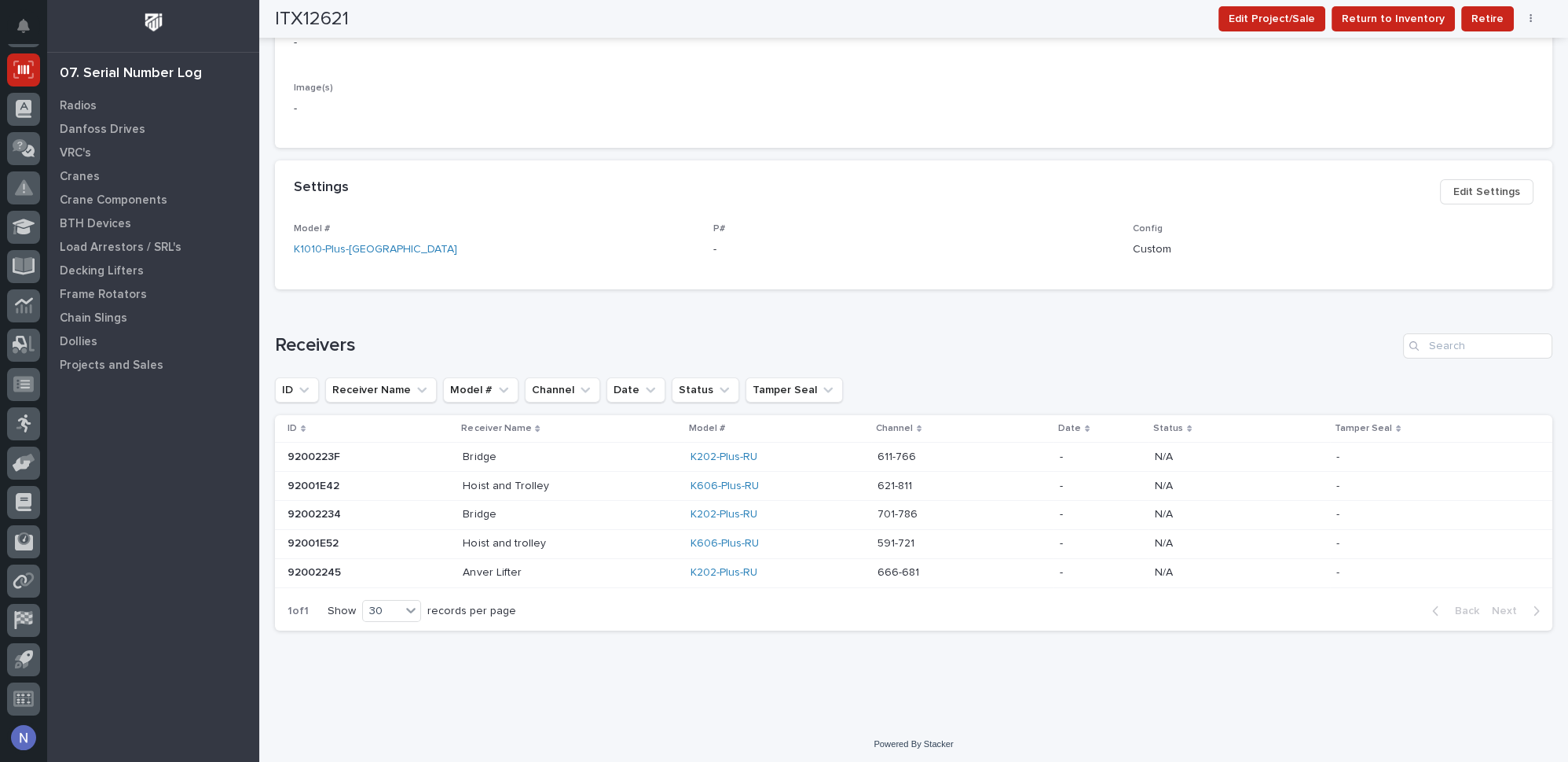
scroll to position [590, 0]
